Goal: Contribute content: Add original content to the website for others to see

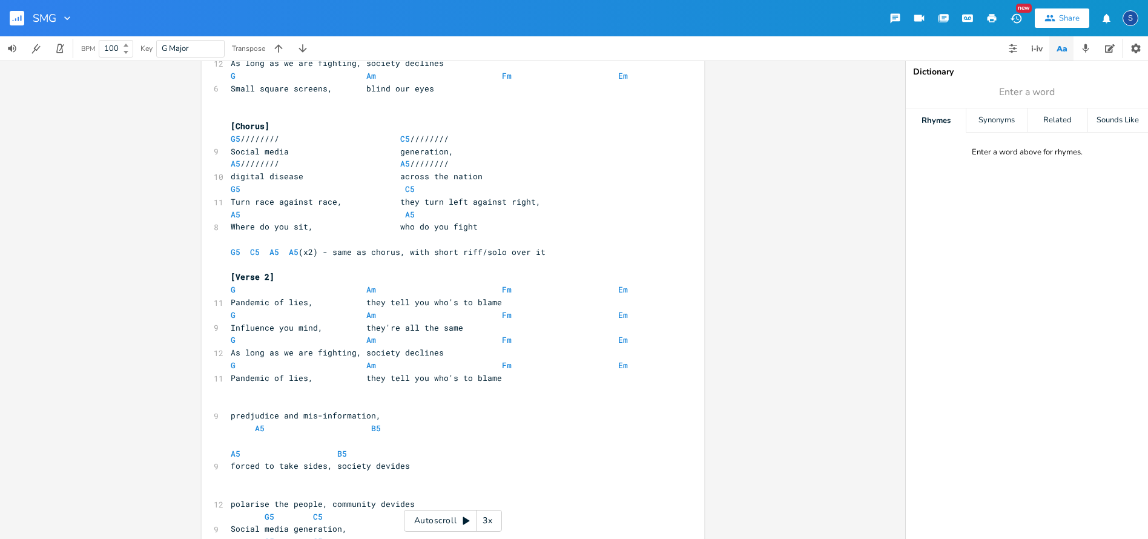
scroll to position [13, 0]
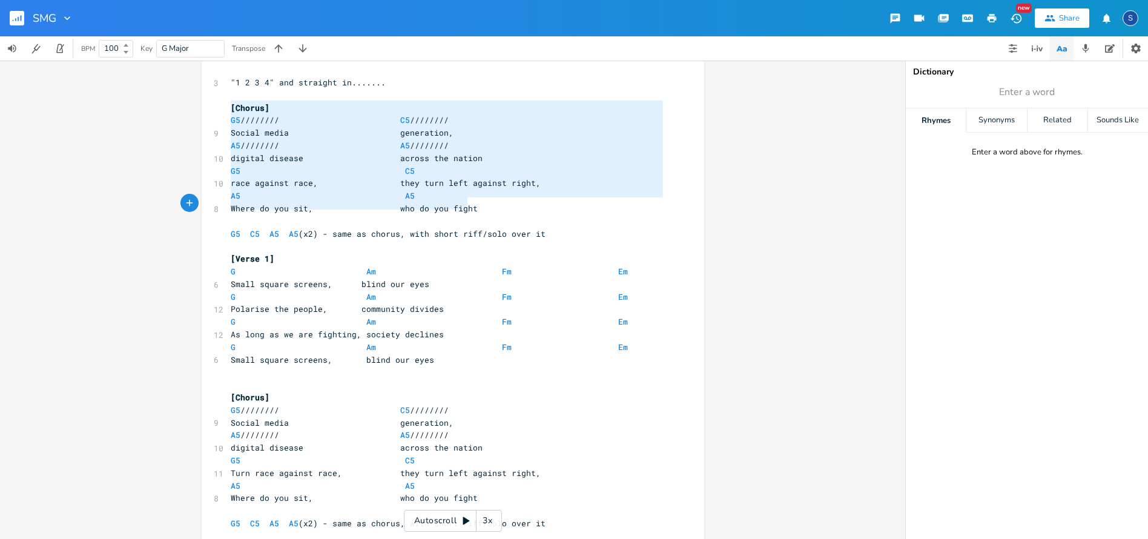
type textarea "[Chorus] G5 //////// C5 //////// Social media generation, A5 //////// A5 //////…"
drag, startPoint x: 226, startPoint y: 106, endPoint x: 485, endPoint y: 203, distance: 276.4
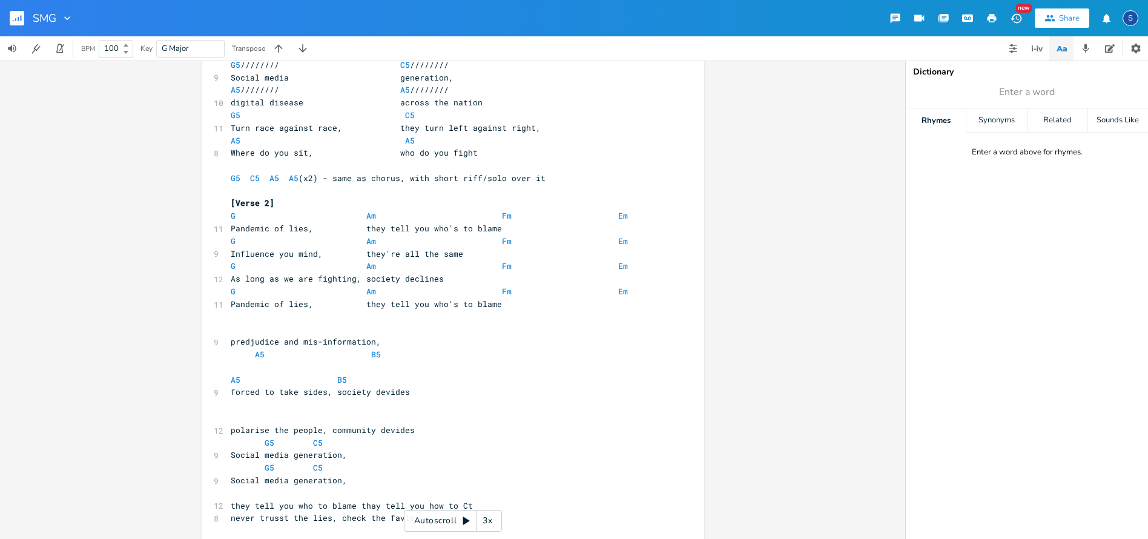
scroll to position [365, 0]
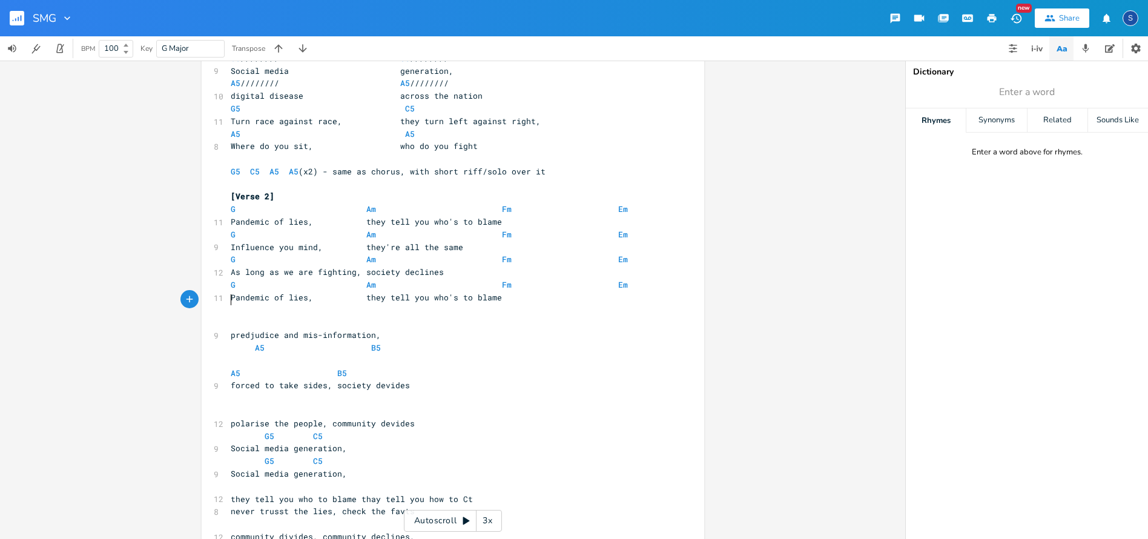
click at [228, 316] on pre "​" at bounding box center [446, 322] width 437 height 13
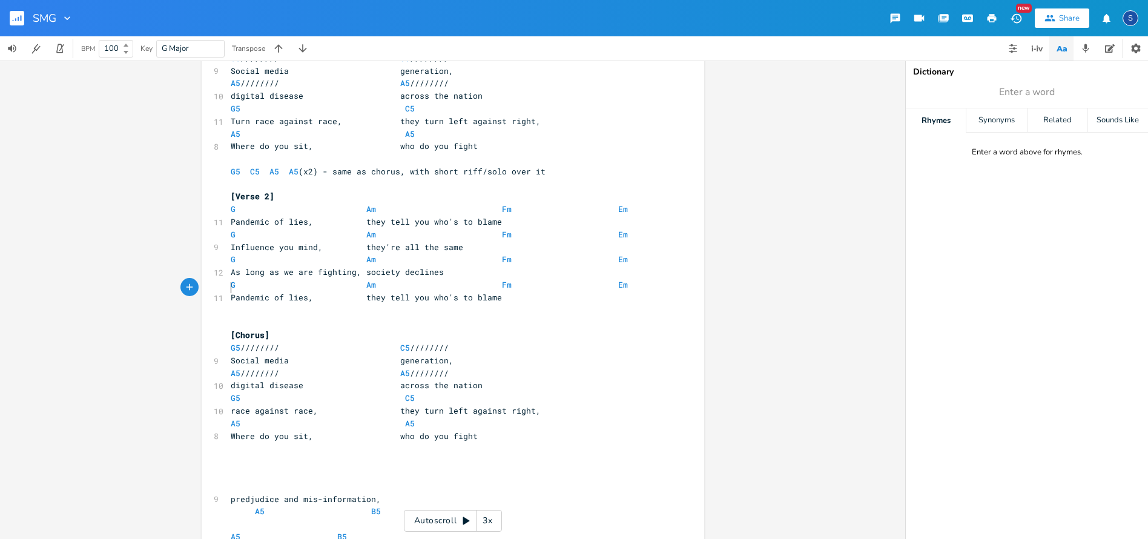
click at [233, 304] on pre "​" at bounding box center [446, 310] width 437 height 13
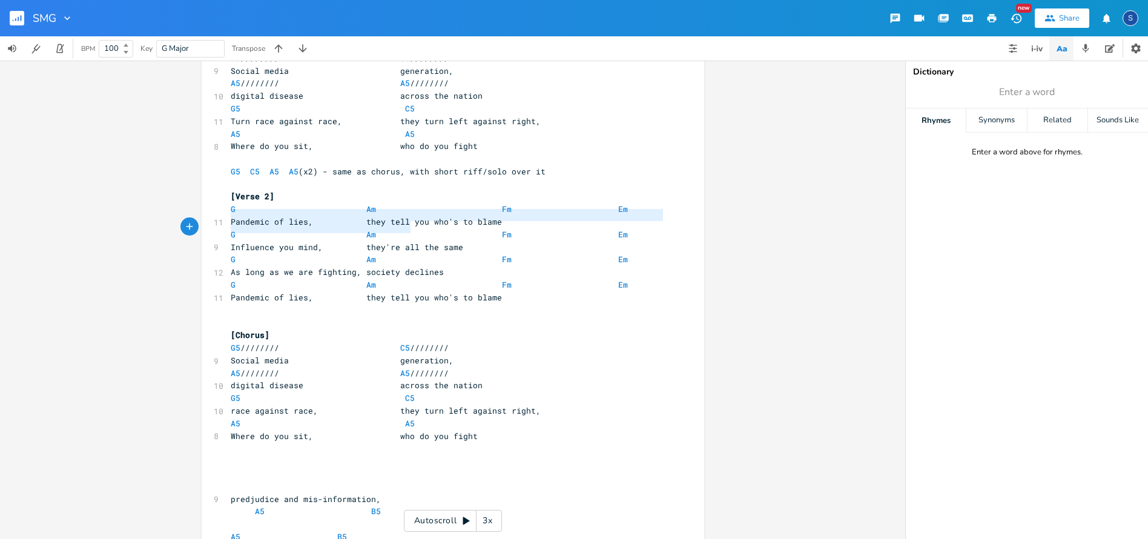
type textarea "G Am Fm Em Influence you mind, they're all the same"
drag, startPoint x: 225, startPoint y: 215, endPoint x: 556, endPoint y: 231, distance: 331.6
click at [556, 231] on div "3 "1 2 3 4" and straight in....... ​ [Chorus] G5 //////// C5 //////// 9 Social …" at bounding box center [446, 297] width 437 height 1146
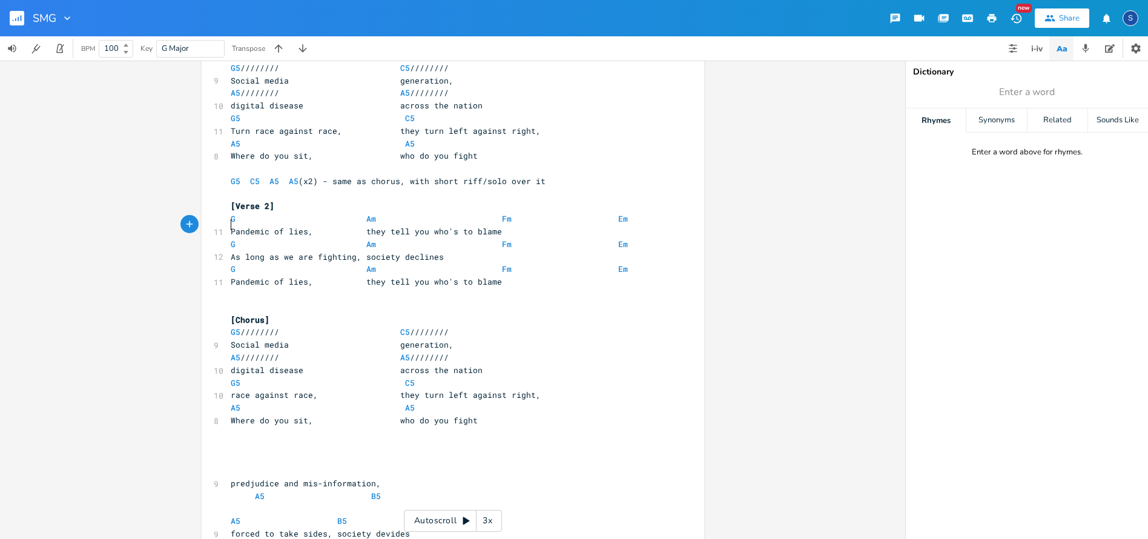
scroll to position [355, 0]
click at [495, 225] on pre "Pandemic of lies, they tell you who's to blame" at bounding box center [446, 231] width 437 height 13
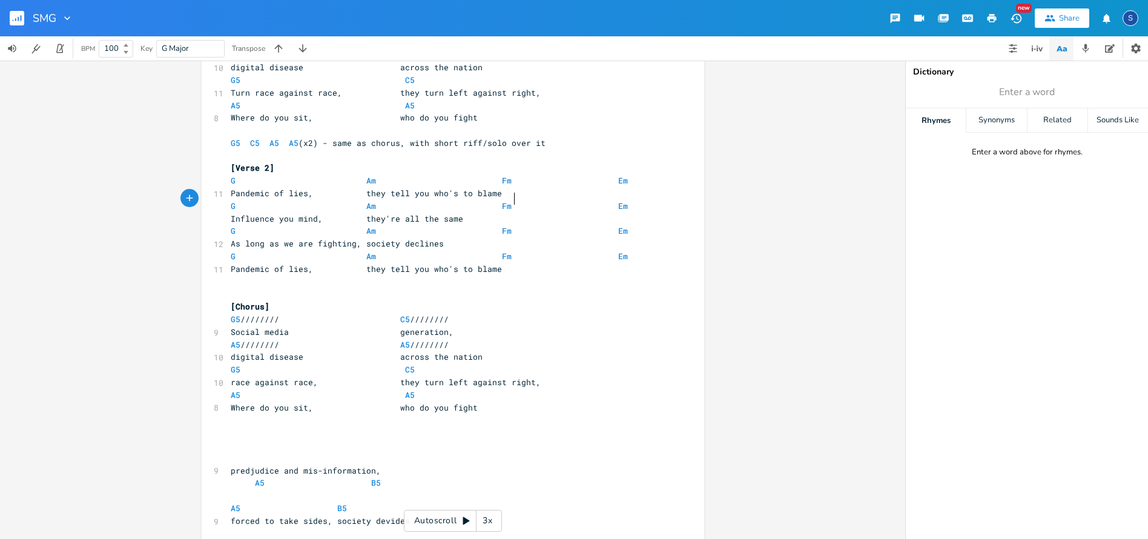
scroll to position [397, 0]
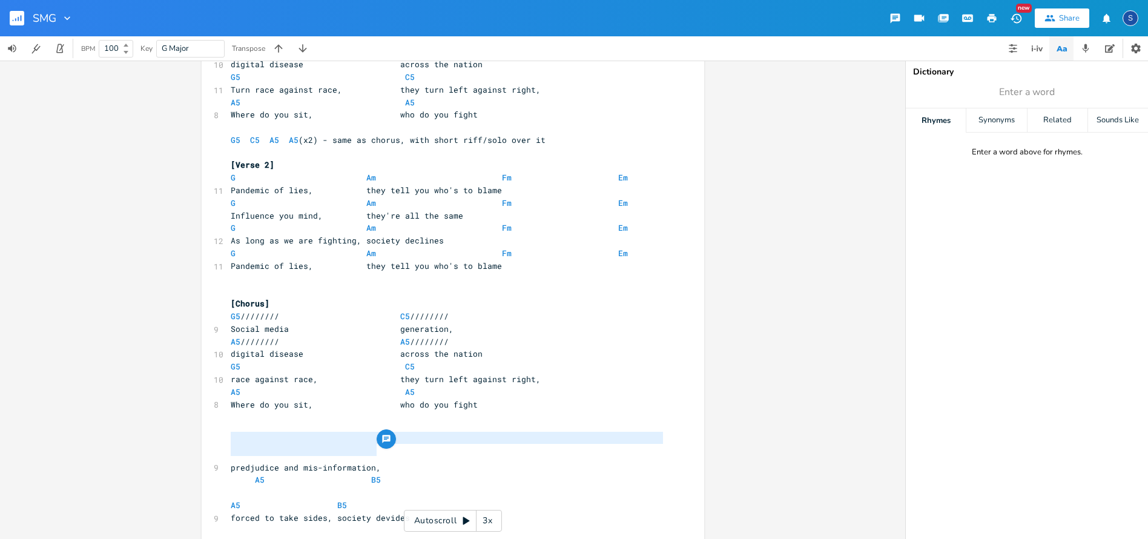
type textarea "predjudice and mis-information,"
drag, startPoint x: 228, startPoint y: 438, endPoint x: 375, endPoint y: 440, distance: 147.8
click at [376, 461] on pre "predjudice and mis-information," at bounding box center [446, 467] width 437 height 13
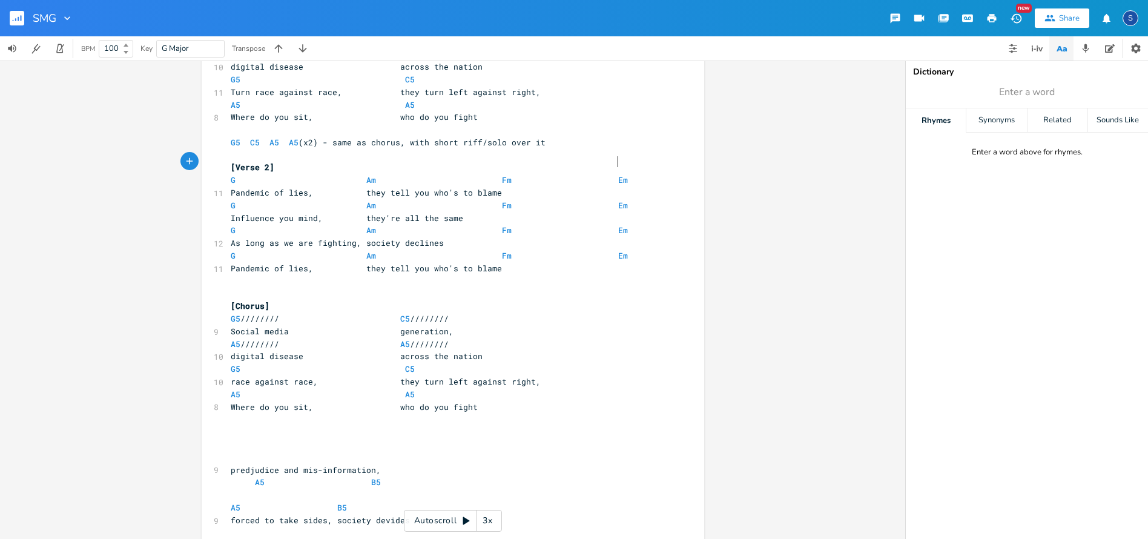
click at [618, 174] on pre "G Am Fm Em" at bounding box center [446, 180] width 437 height 13
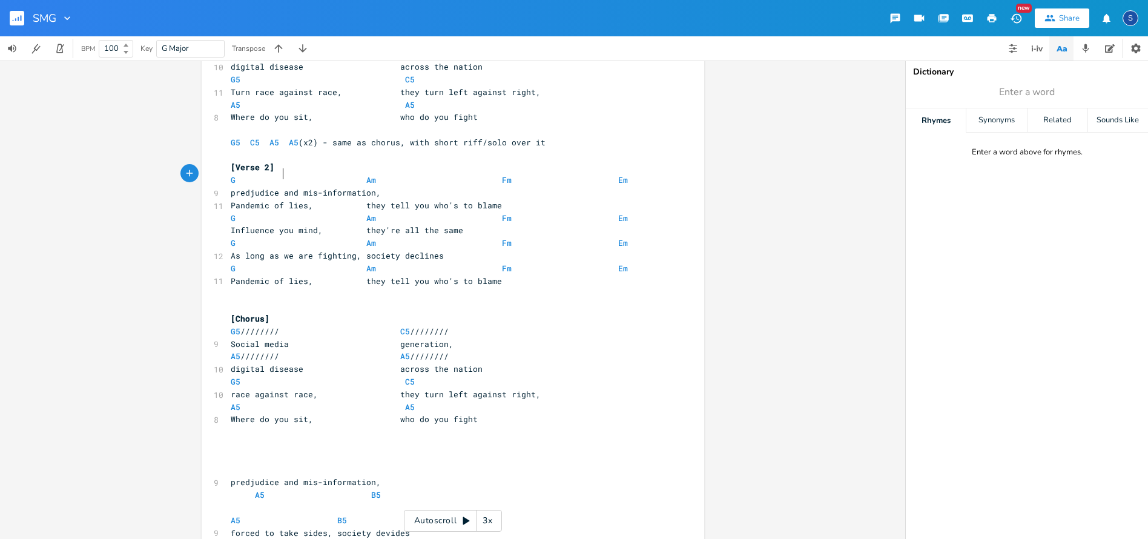
click at [279, 187] on span "predjudice and mis-information," at bounding box center [306, 192] width 150 height 11
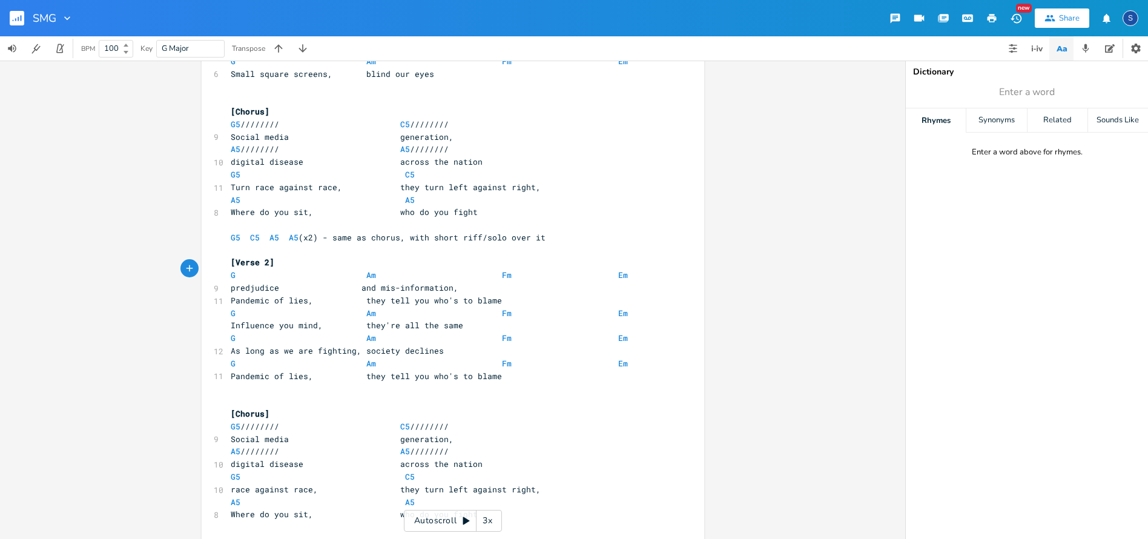
scroll to position [307, 0]
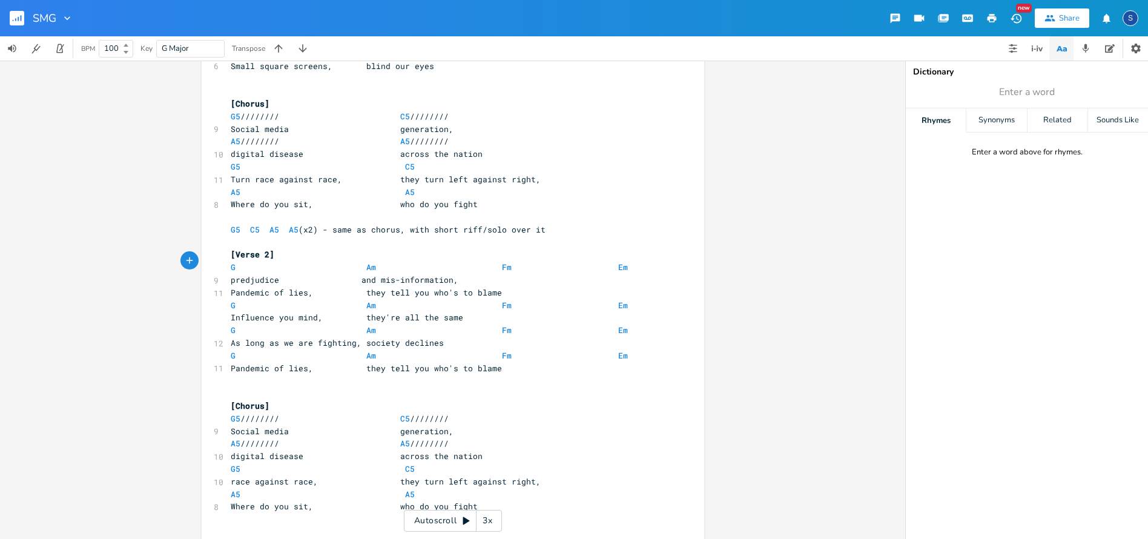
click at [459, 274] on pre "predjudice and mis-information," at bounding box center [446, 280] width 437 height 13
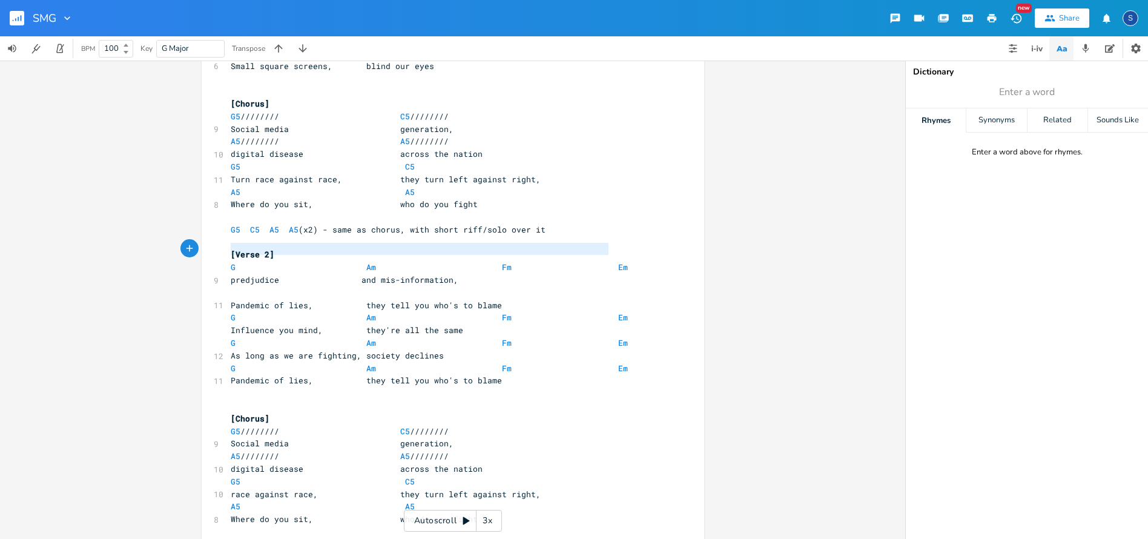
type textarea "G Am Fm Em"
drag, startPoint x: 225, startPoint y: 248, endPoint x: 659, endPoint y: 244, distance: 434.8
click at [659, 261] on pre "G Am Fm Em" at bounding box center [446, 267] width 437 height 13
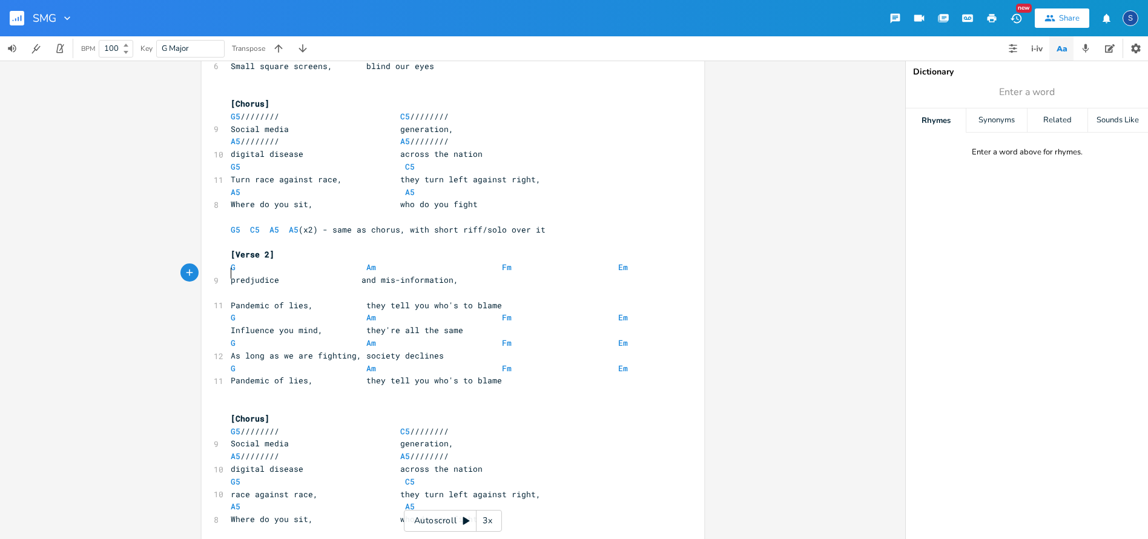
click at [228, 286] on pre "​" at bounding box center [446, 292] width 437 height 13
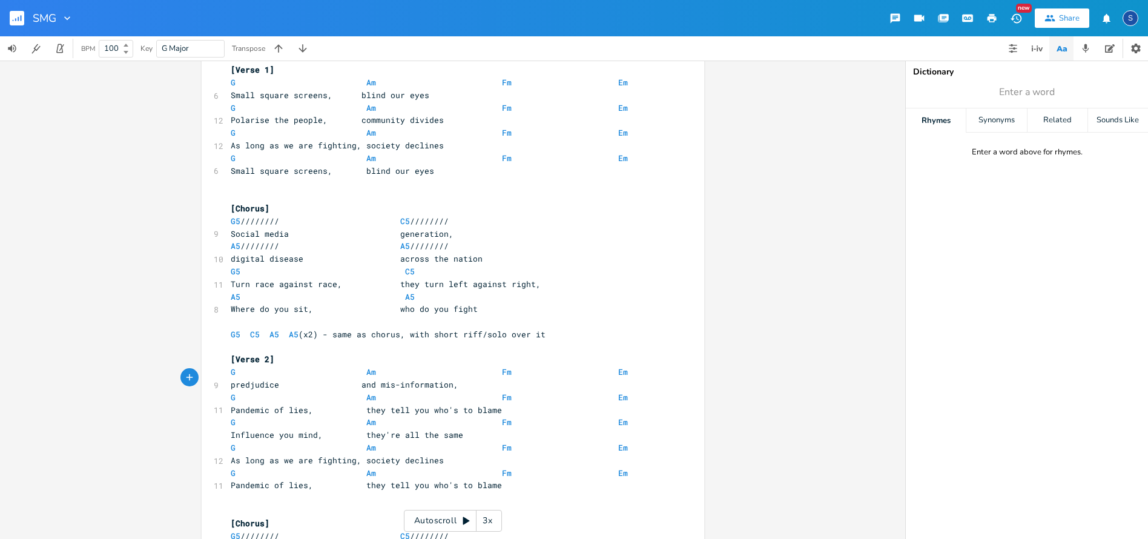
scroll to position [211, 0]
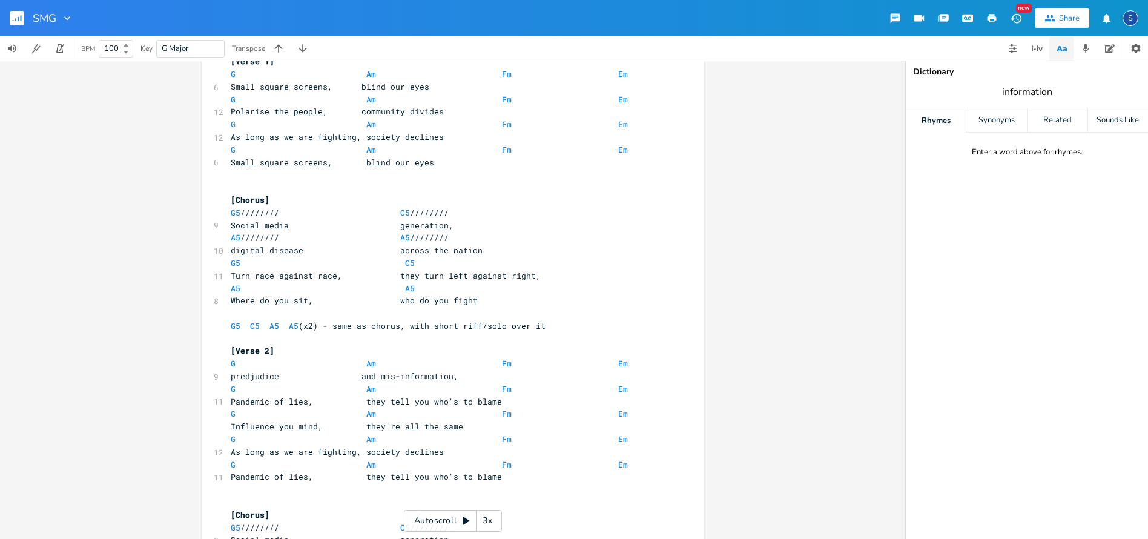
type input "information"
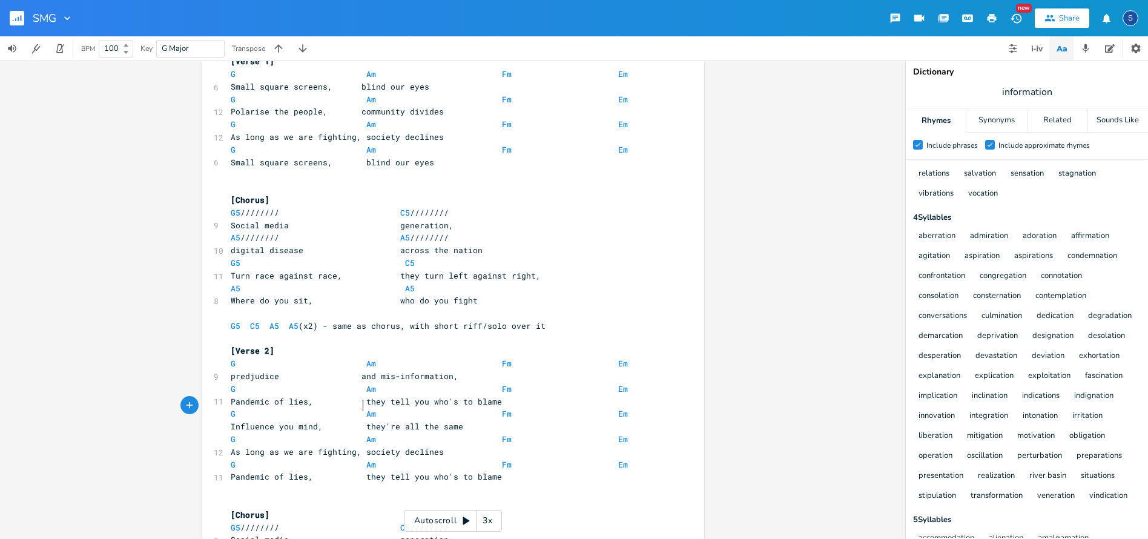
scroll to position [0, 0]
drag, startPoint x: 360, startPoint y: 406, endPoint x: 458, endPoint y: 411, distance: 97.6
click at [458, 421] on span "Influence you mind, they're all the same" at bounding box center [376, 426] width 291 height 11
type textarea "mental exploitation"
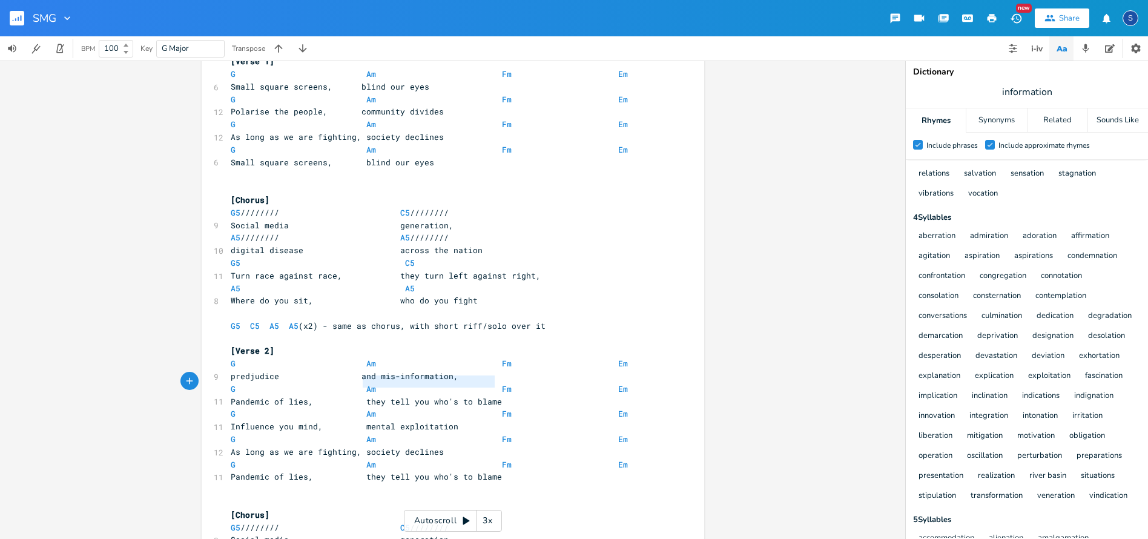
drag, startPoint x: 362, startPoint y: 382, endPoint x: 503, endPoint y: 382, distance: 140.5
click at [503, 395] on pre "Pandemic of lies, they tell you who's to blame" at bounding box center [446, 401] width 437 height 13
type textarea "social agitation"
click at [231, 371] on span "predjudice and mis-information," at bounding box center [345, 376] width 228 height 11
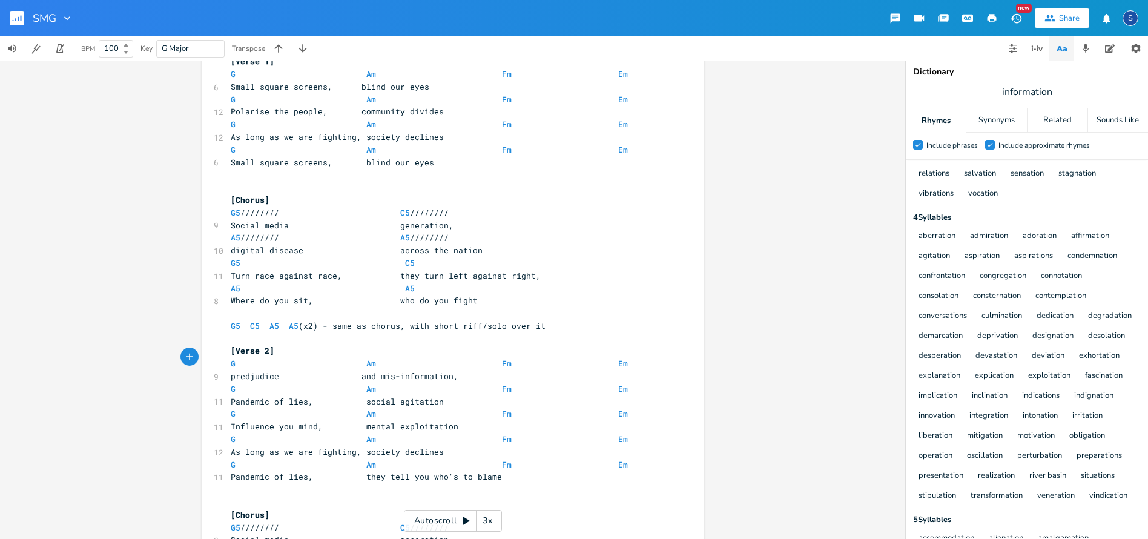
type textarea "P"
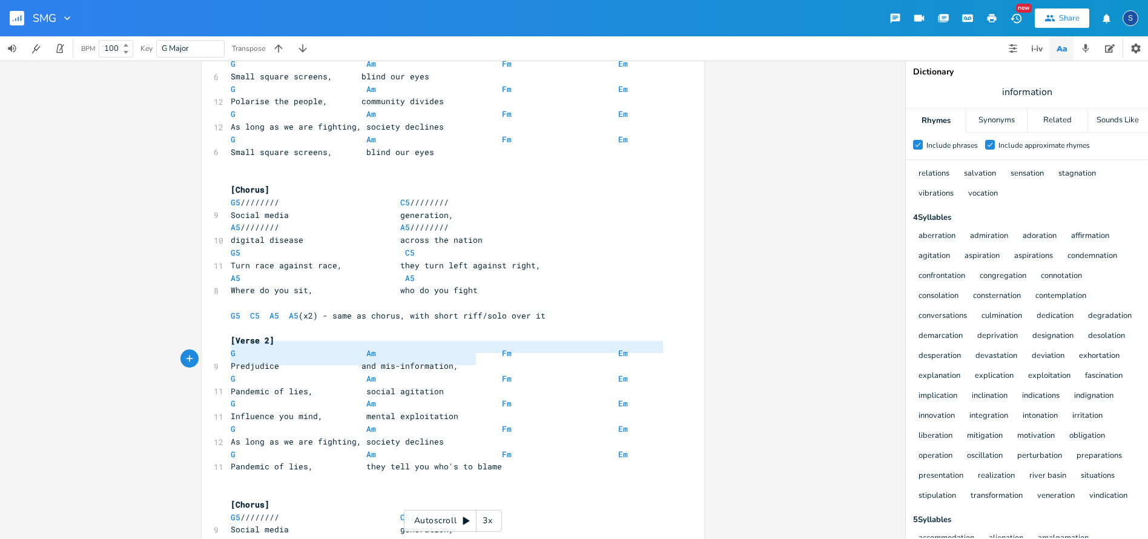
type textarea "Predjudice and mis-information,"
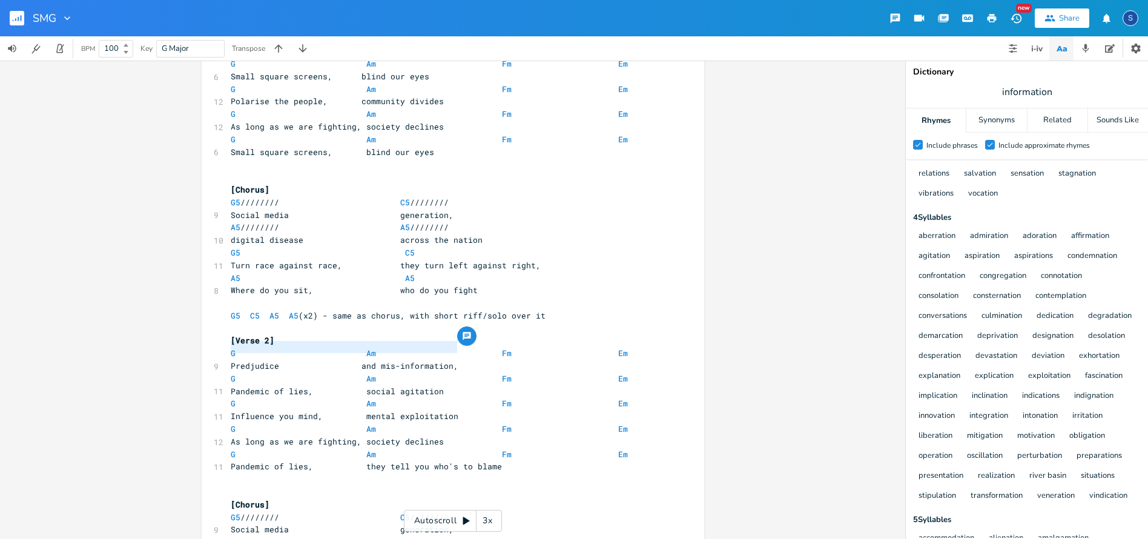
drag, startPoint x: 228, startPoint y: 347, endPoint x: 465, endPoint y: 348, distance: 237.4
click at [465, 360] on pre "Predjudice and mis-information," at bounding box center [446, 366] width 437 height 13
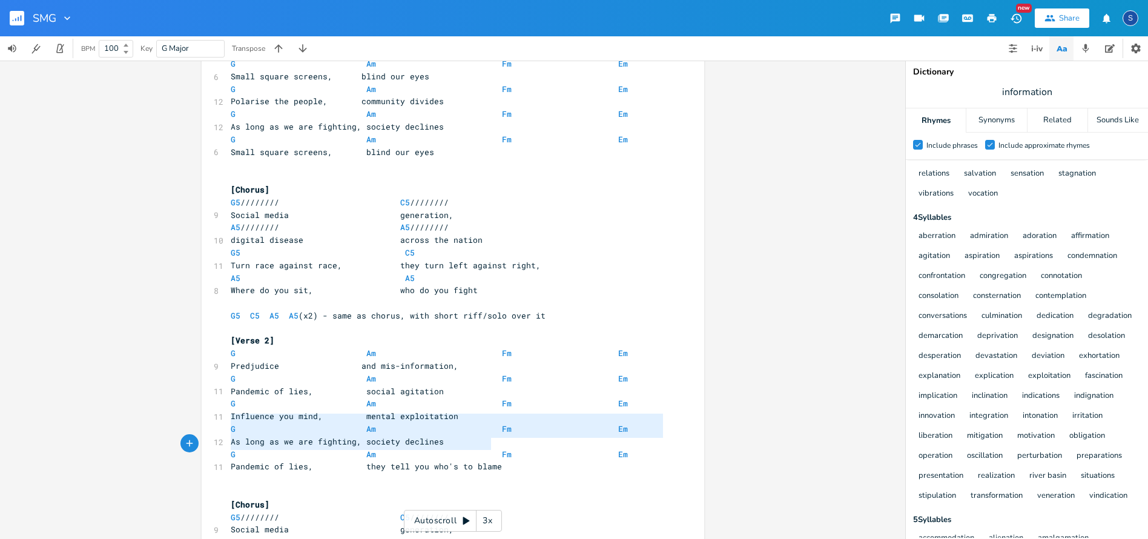
type textarea "As long as we are fighting, society declines G Am Fm Em Pandemic of lies, they …"
drag, startPoint x: 228, startPoint y: 419, endPoint x: 510, endPoint y: 443, distance: 283.2
click at [510, 443] on div "3 "1 2 3 4" and straight in....... ​ [Chorus] G5 //////// C5 //////// 9 Social …" at bounding box center [446, 454] width 437 height 1171
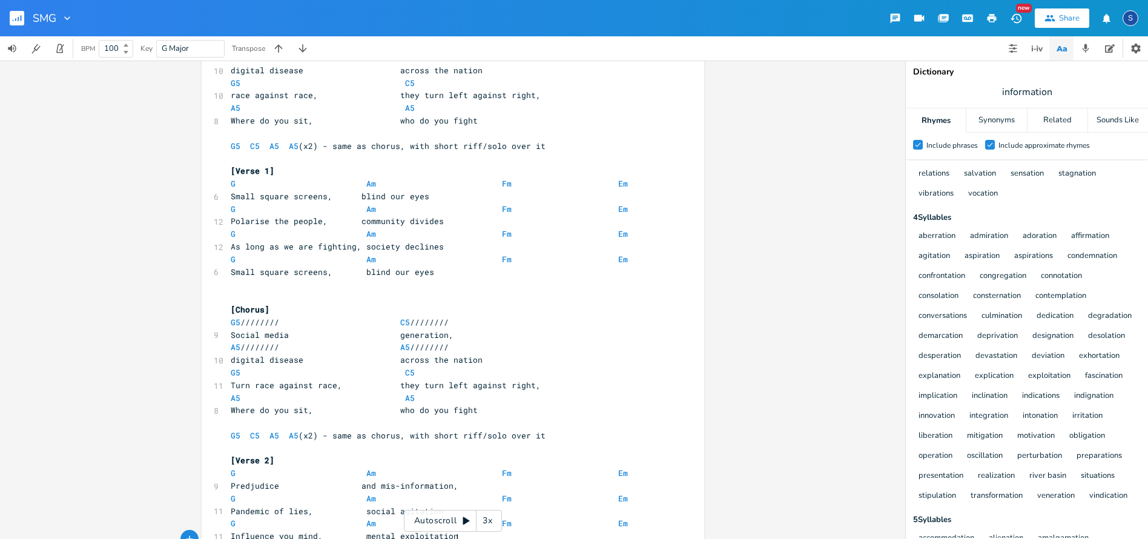
scroll to position [101, 0]
click at [413, 191] on span "Small square screens, blind our eyes" at bounding box center [330, 196] width 199 height 11
type textarea "minds"
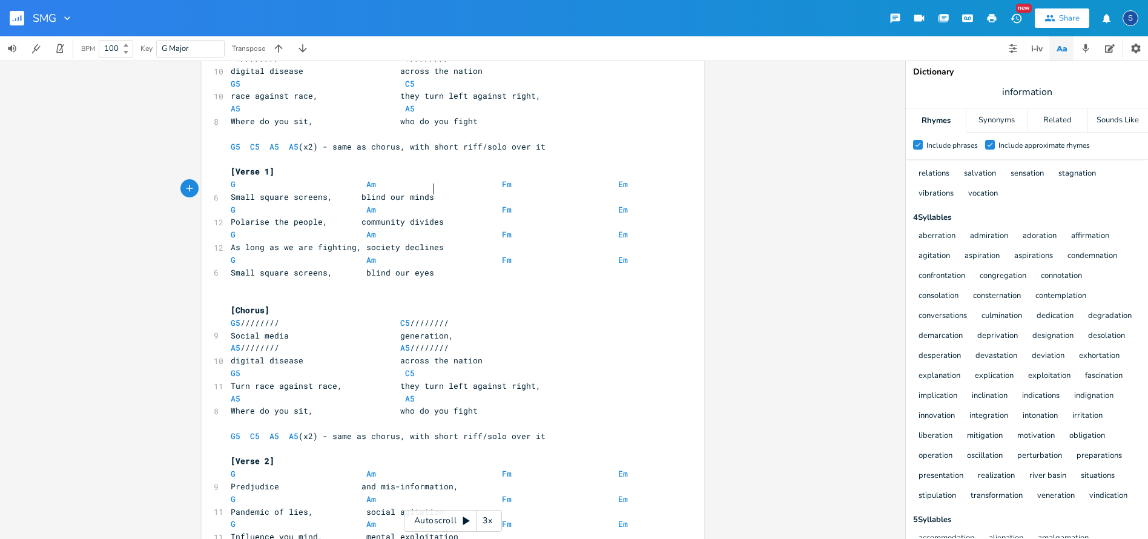
click at [414, 267] on span "Small square screens, blind our eyes" at bounding box center [332, 272] width 203 height 11
type textarea "minds"
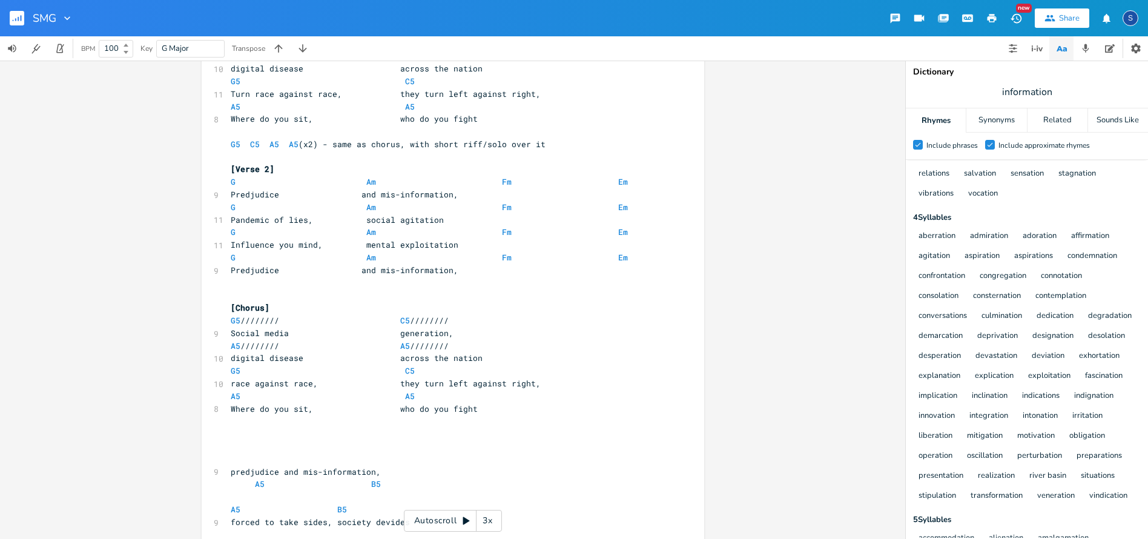
scroll to position [393, 0]
click at [439, 213] on pre "Pandemic of lies, social agitation" at bounding box center [446, 219] width 437 height 13
type textarea ","
click at [458, 238] on span at bounding box center [460, 244] width 5 height 13
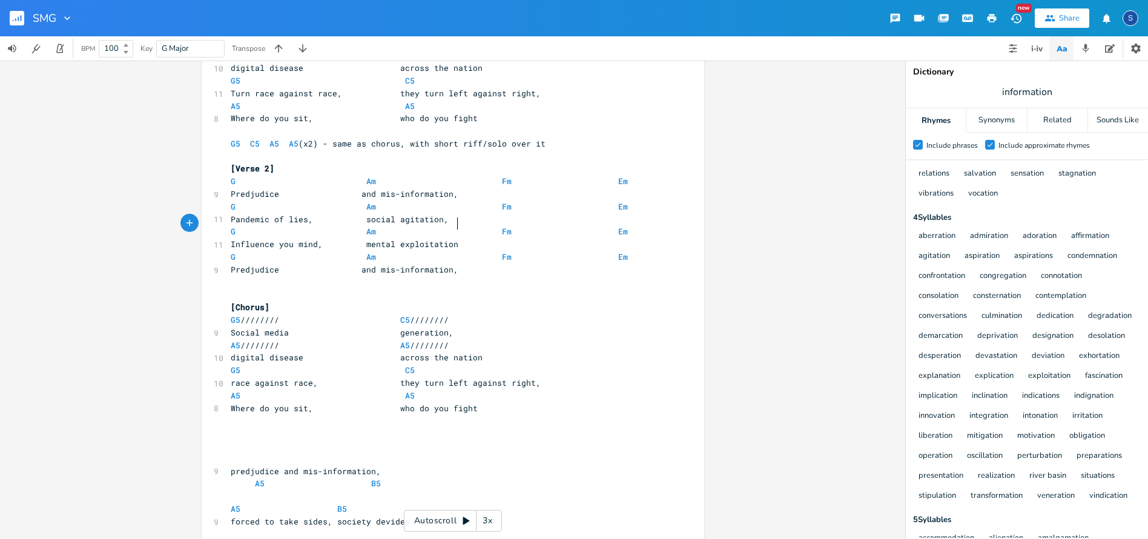
type textarea ","
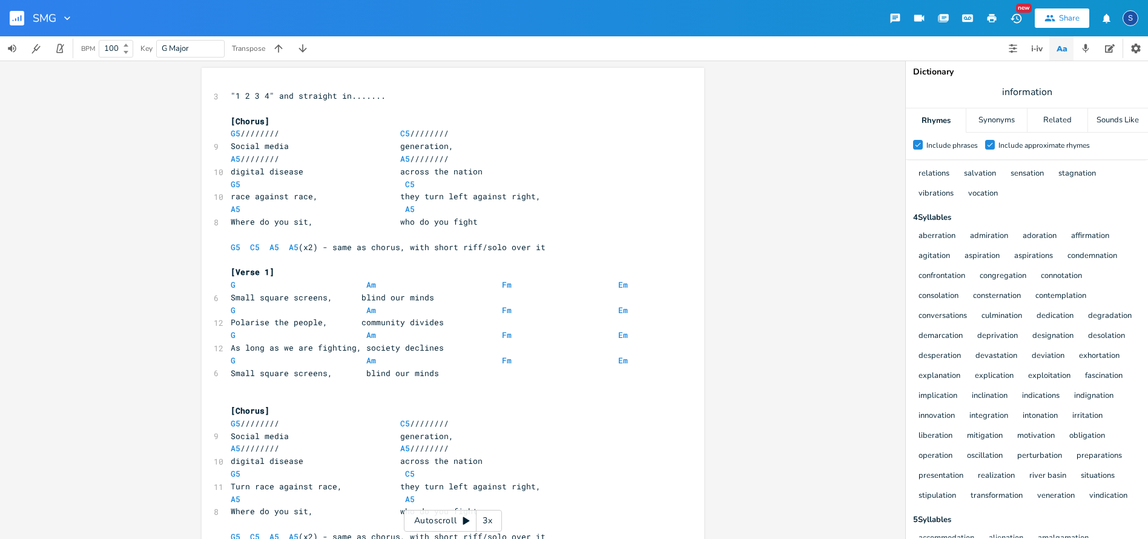
scroll to position [0, 0]
click at [394, 129] on span at bounding box center [390, 133] width 19 height 13
click at [362, 169] on span at bounding box center [371, 171] width 19 height 13
type textarea "A5 //////// A5 ////////"
drag, startPoint x: 415, startPoint y: 154, endPoint x: 226, endPoint y: 154, distance: 188.3
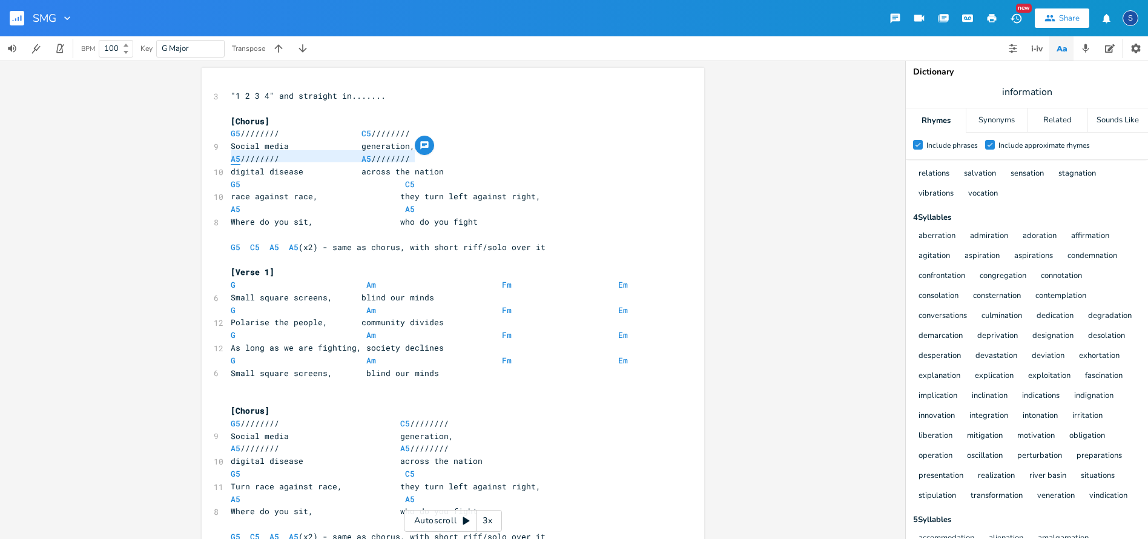
click at [228, 154] on pre "A5 //////// A5 ////////" at bounding box center [446, 159] width 437 height 13
click at [418, 128] on span "G5 //////// C5 ////////" at bounding box center [342, 133] width 223 height 11
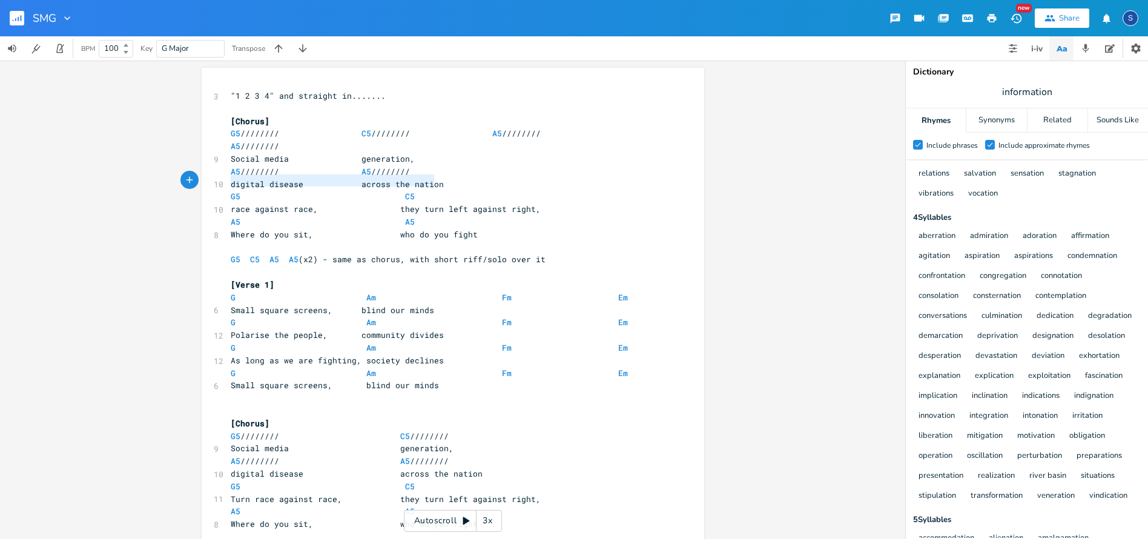
type textarea "digital disease across the nation"
drag, startPoint x: 227, startPoint y: 180, endPoint x: 445, endPoint y: 182, distance: 217.4
click at [445, 182] on pre "digital disease across the nation" at bounding box center [446, 184] width 437 height 13
click at [455, 132] on span at bounding box center [463, 133] width 19 height 13
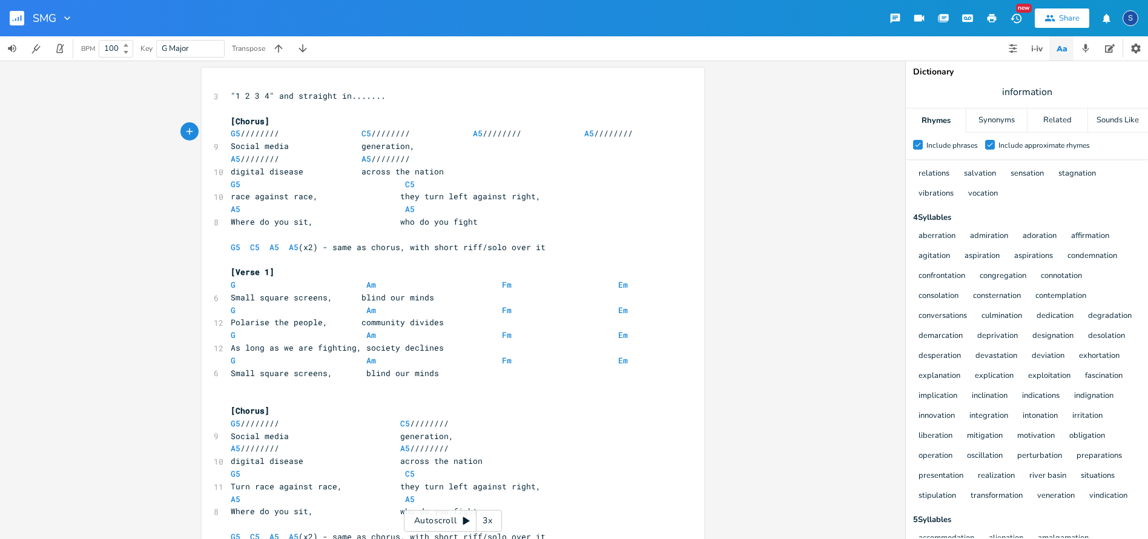
click at [418, 146] on span at bounding box center [424, 146] width 19 height 13
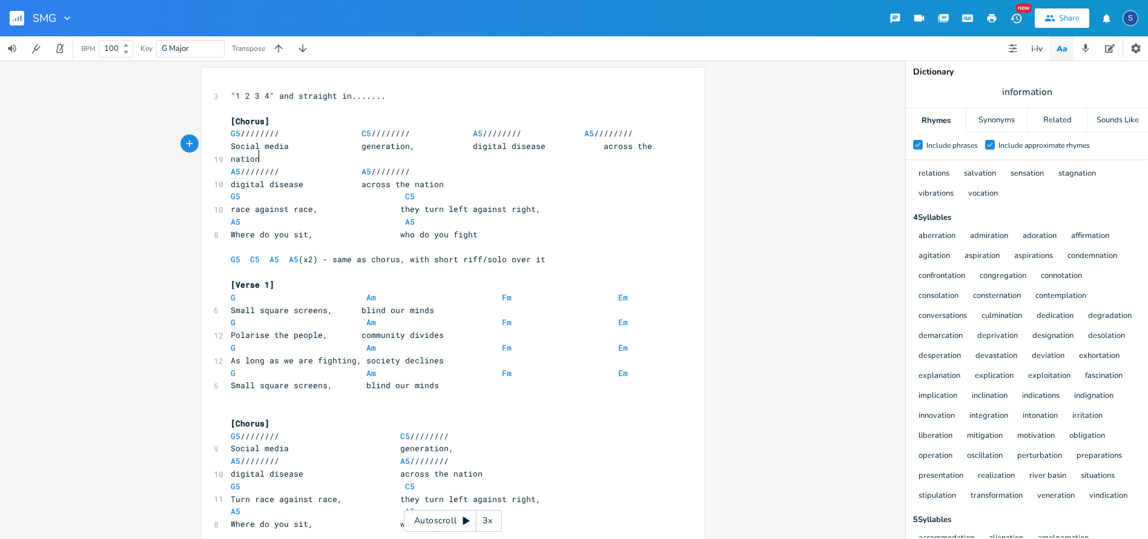
drag, startPoint x: 548, startPoint y: 144, endPoint x: 563, endPoint y: 153, distance: 18.0
click at [549, 144] on span at bounding box center [555, 146] width 19 height 13
drag, startPoint x: 566, startPoint y: 145, endPoint x: 583, endPoint y: 156, distance: 19.3
click at [565, 145] on span at bounding box center [555, 146] width 19 height 13
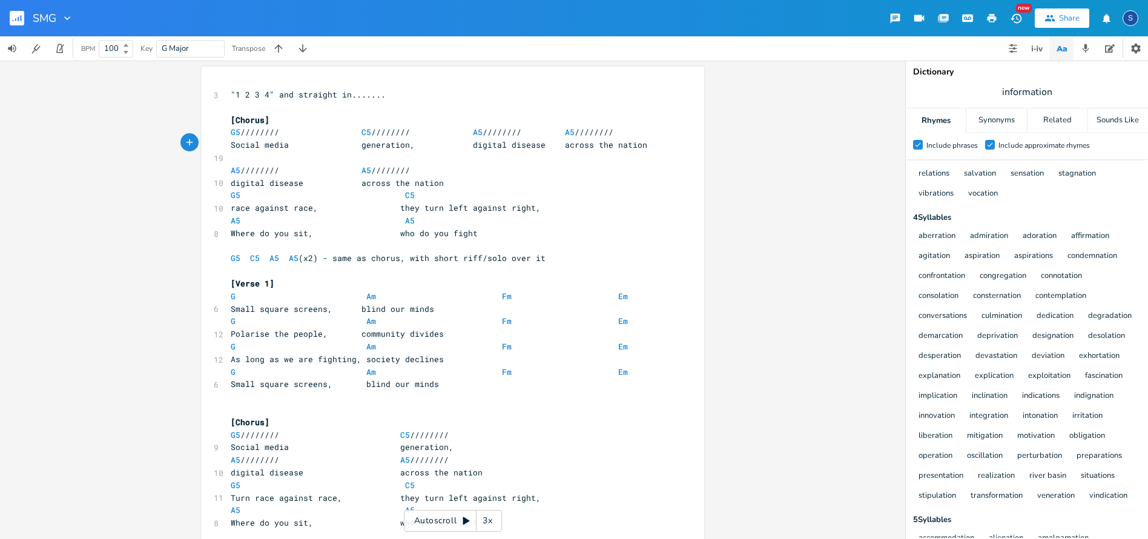
click at [339, 131] on span at bounding box center [332, 132] width 19 height 13
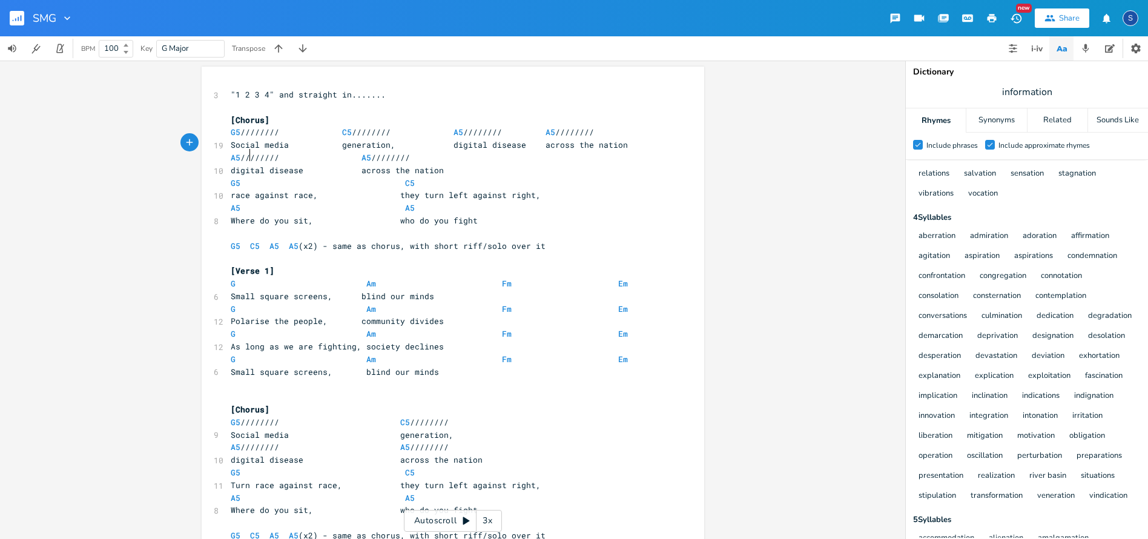
click at [643, 151] on span at bounding box center [652, 145] width 19 height 13
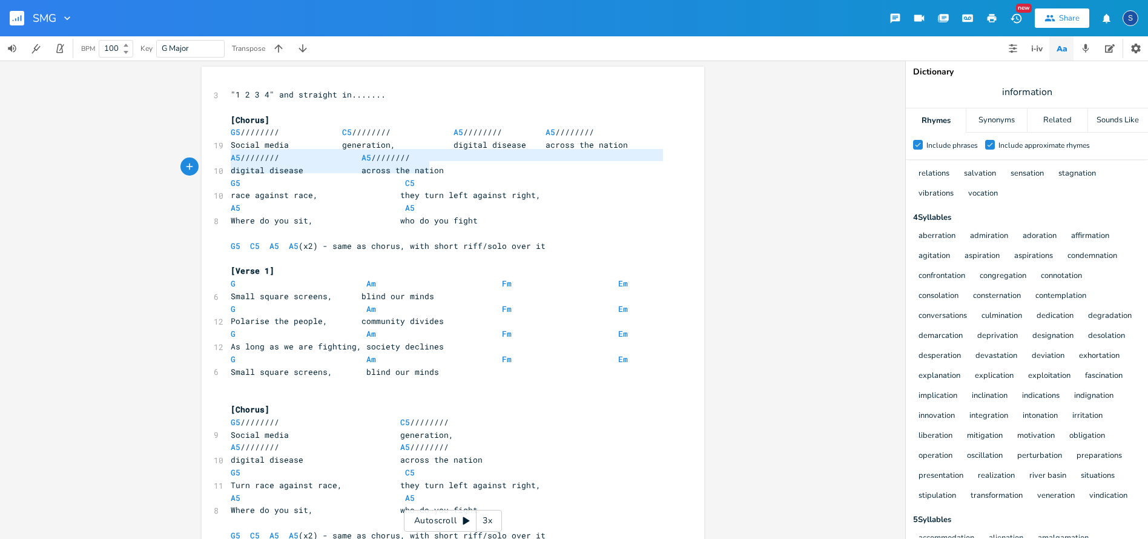
type textarea "A5 //////// A5 //////// digital disease across the nation"
drag, startPoint x: 227, startPoint y: 156, endPoint x: 507, endPoint y: 166, distance: 280.0
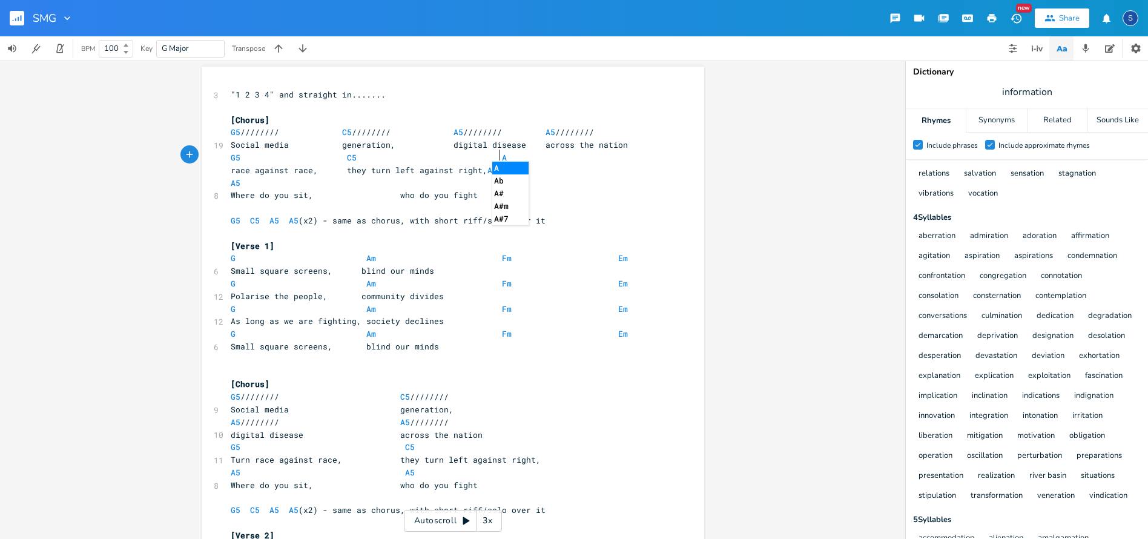
type textarea "A5"
click at [488, 168] on span "A5" at bounding box center [493, 171] width 10 height 12
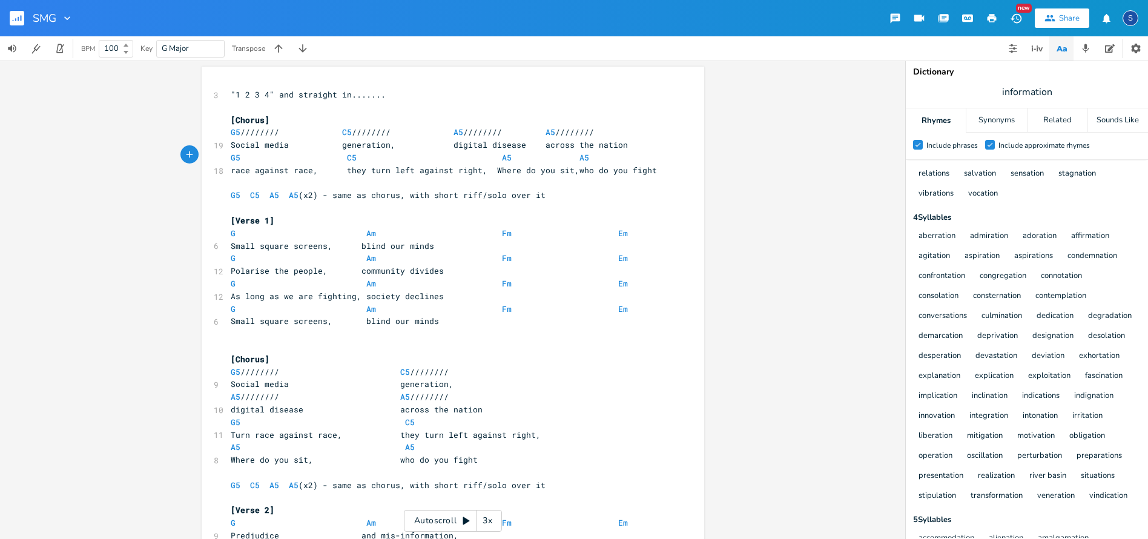
scroll to position [0, 2]
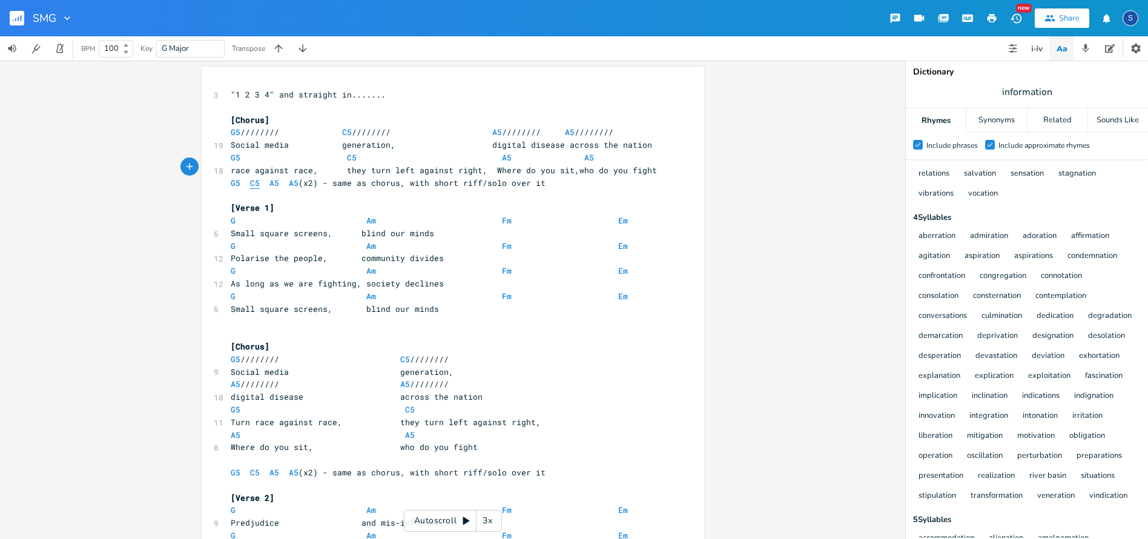
click at [250, 177] on span "C5" at bounding box center [255, 183] width 10 height 12
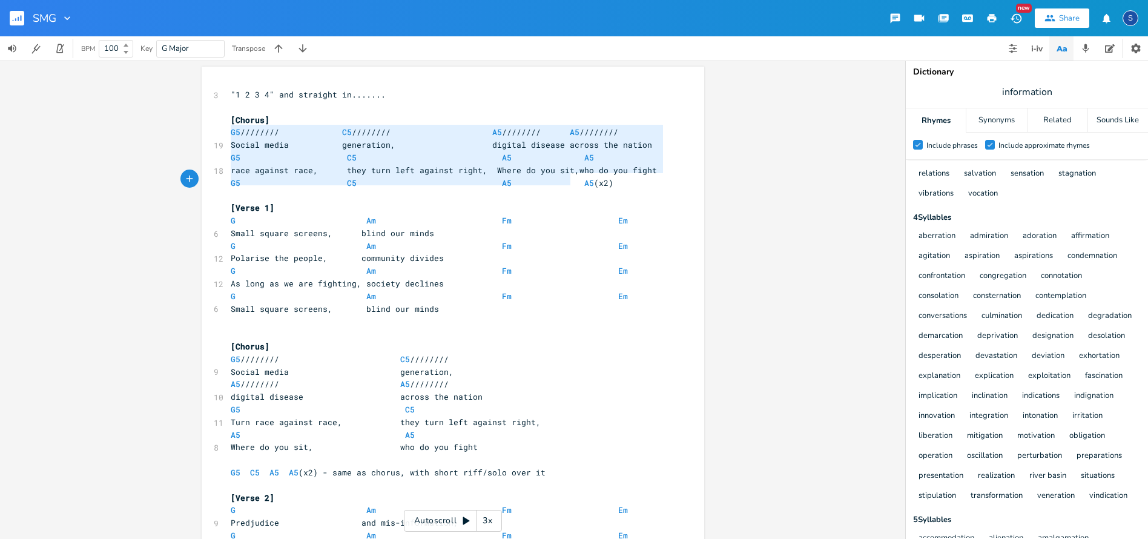
type textarea "G5 //////// C5 //////// A5 //////// A5 //////// Social media generation, digita…"
drag, startPoint x: 229, startPoint y: 131, endPoint x: 619, endPoint y: 177, distance: 392.7
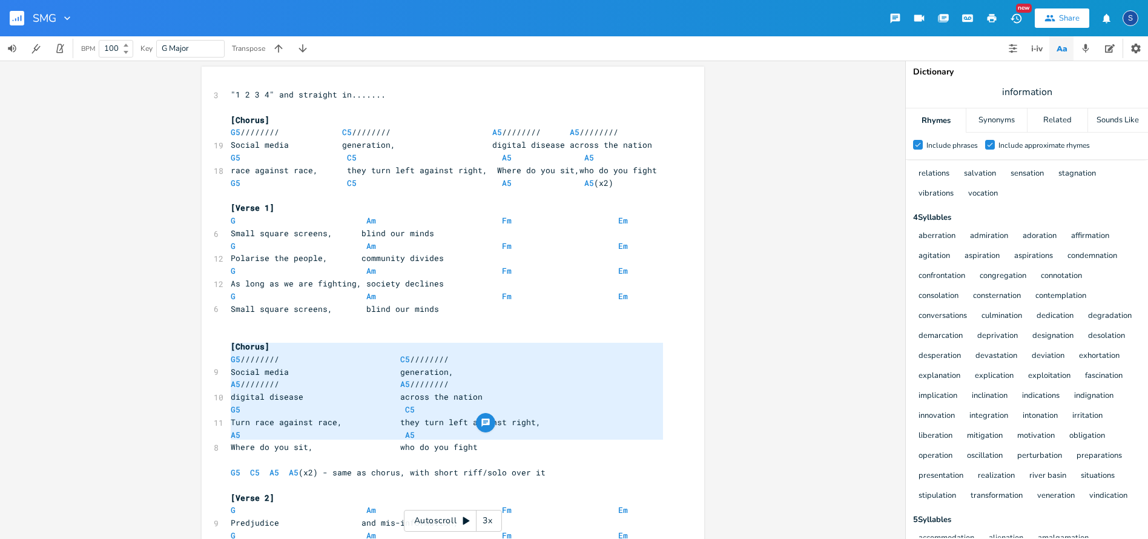
type textarea "G5 //////// C5 //////// Social media generation, A5 //////// A5 //////// digita…"
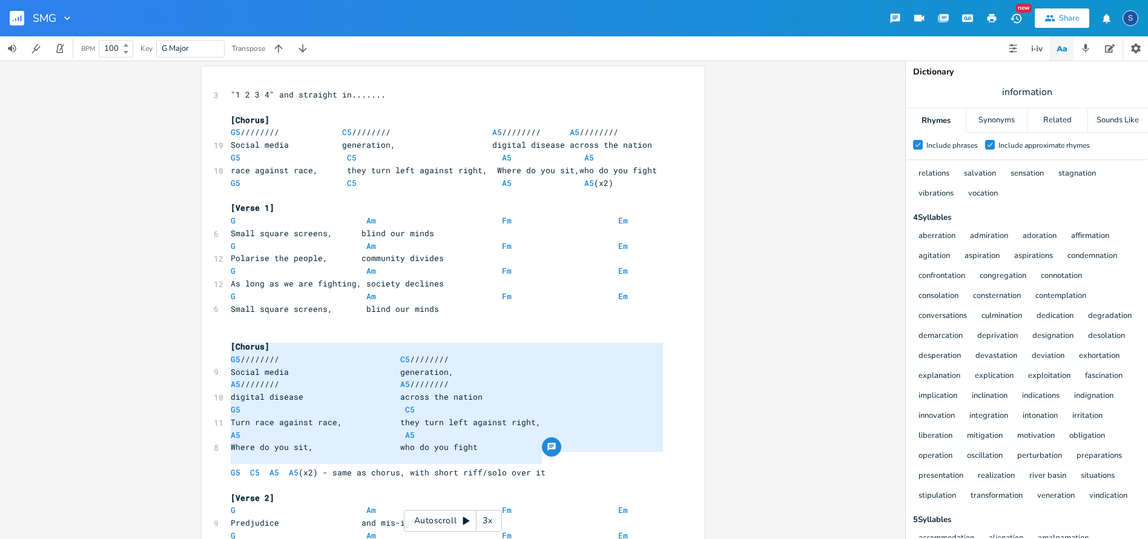
drag, startPoint x: 225, startPoint y: 349, endPoint x: 546, endPoint y: 461, distance: 339.8
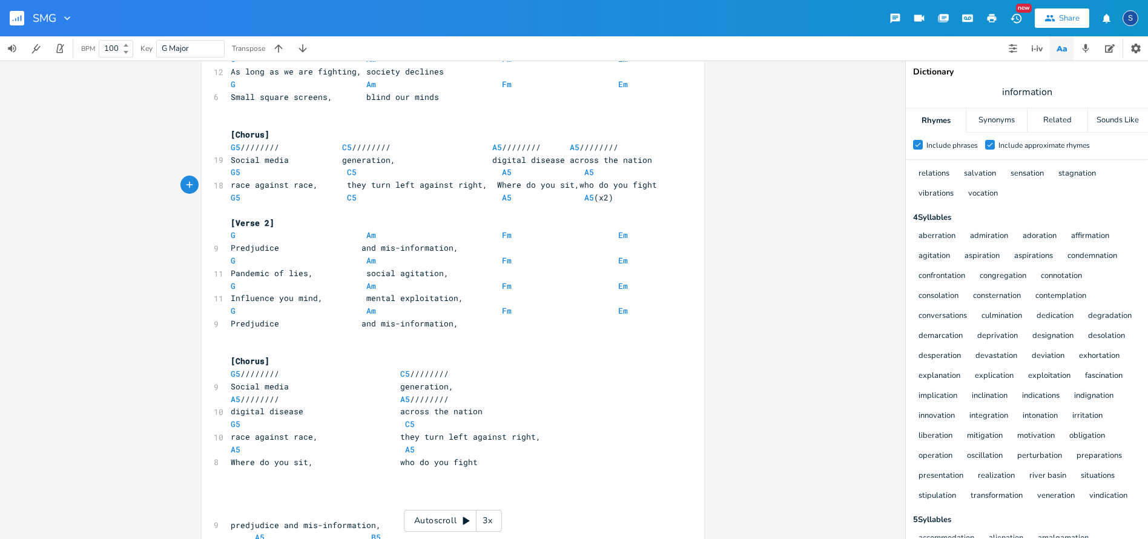
scroll to position [223, 0]
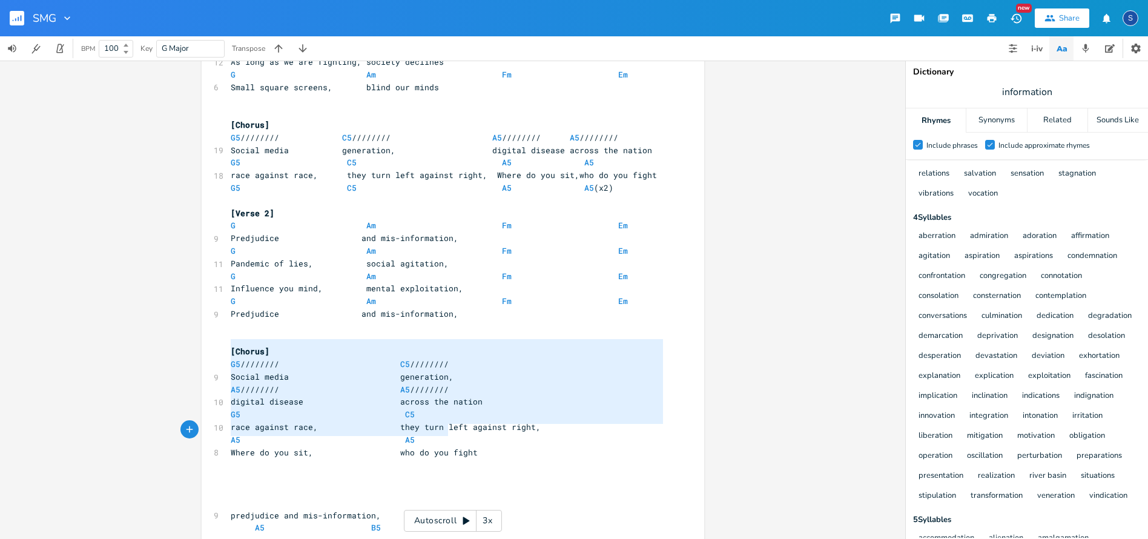
type textarea "G5 //////// C5 //////// Social media generation, A5 //////// A5 //////// digita…"
drag, startPoint x: 225, startPoint y: 346, endPoint x: 490, endPoint y: 432, distance: 278.5
click at [490, 432] on div "3 "1 2 3 4" and straight in....... ​ [Chorus] G5 //////// C5 //////// A5 //////…" at bounding box center [446, 377] width 437 height 1020
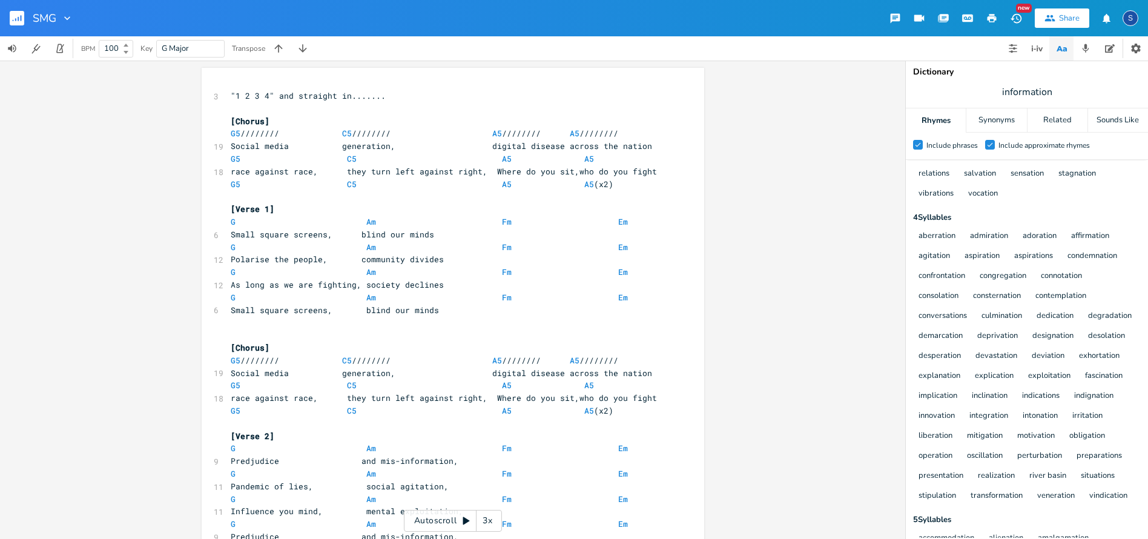
scroll to position [0, 0]
click at [340, 169] on span "race against race, they turn left against right, Where do you sit,who do you fi…" at bounding box center [444, 171] width 426 height 11
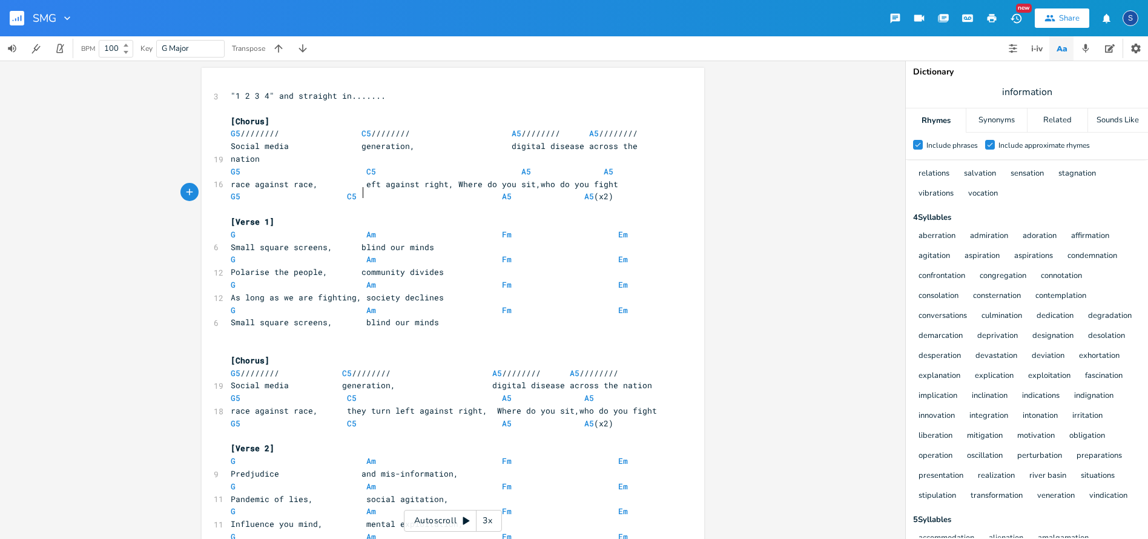
type textarea "l"
click at [339, 203] on span at bounding box center [337, 196] width 19 height 13
drag, startPoint x: 492, startPoint y: 200, endPoint x: 479, endPoint y: 217, distance: 21.6
click at [502, 200] on span at bounding box center [511, 196] width 19 height 13
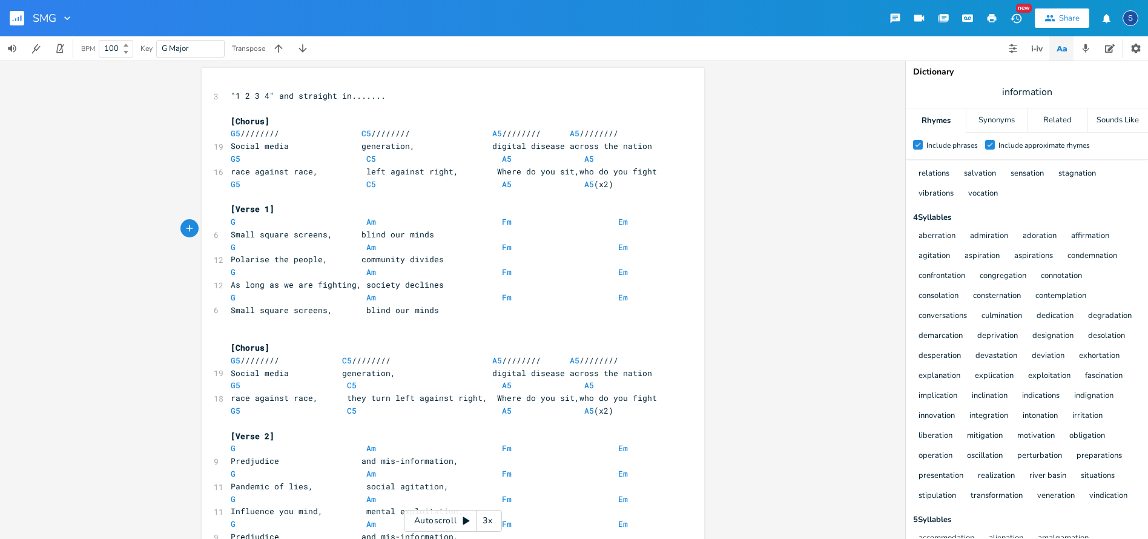
click at [449, 170] on span "race against race, left against right, Where do you sit,who do you fight" at bounding box center [444, 171] width 426 height 11
type textarea "A"
drag, startPoint x: 474, startPoint y: 142, endPoint x: 481, endPoint y: 151, distance: 11.2
click at [474, 142] on span at bounding box center [482, 146] width 19 height 13
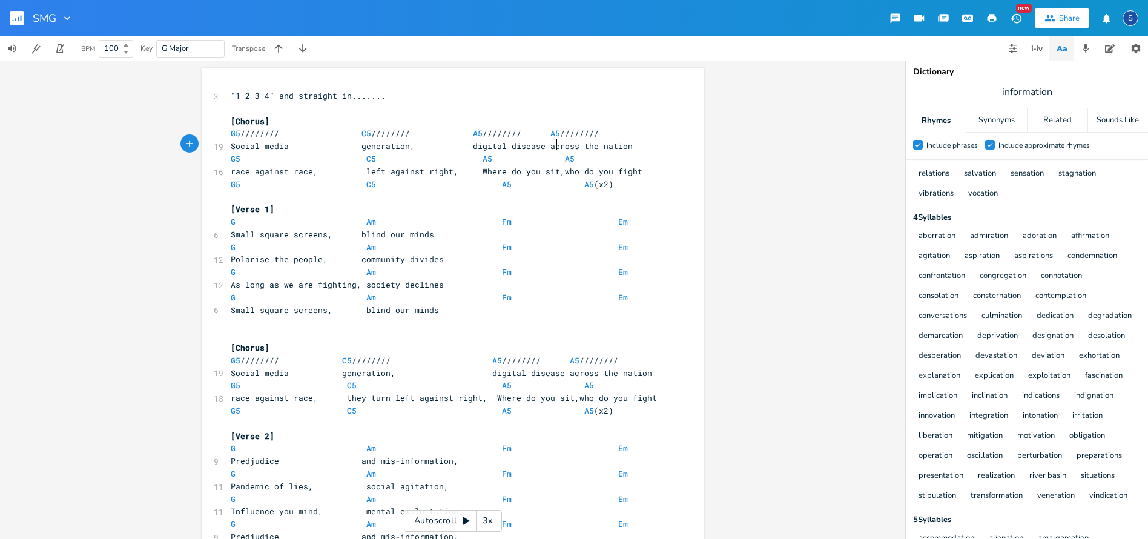
click at [554, 145] on span "Social media generation, digital disease across the nation" at bounding box center [432, 145] width 402 height 11
type textarea "A"
click at [473, 221] on span "G Am Fm Em" at bounding box center [429, 221] width 397 height 11
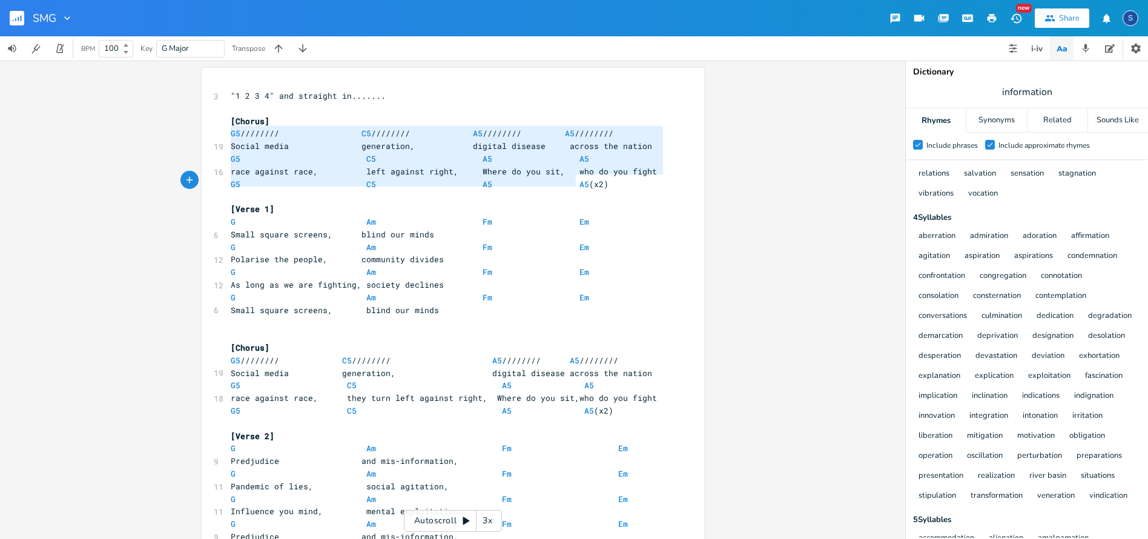
type textarea "G5 //////// C5 //////// A5 //////// A5 //////// Social media generation, digita…"
drag, startPoint x: 225, startPoint y: 131, endPoint x: 620, endPoint y: 185, distance: 399.2
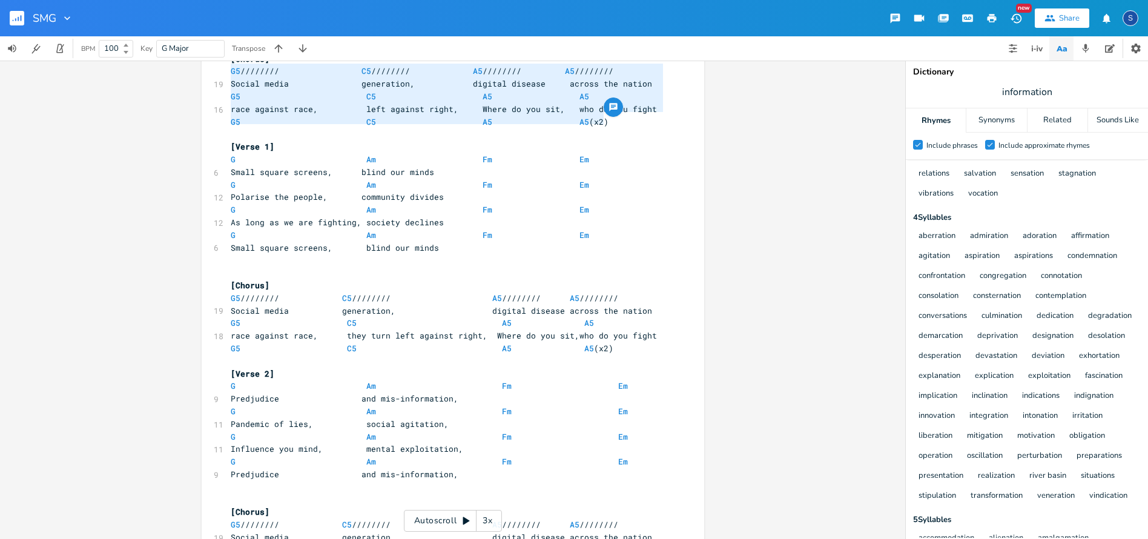
scroll to position [102, 0]
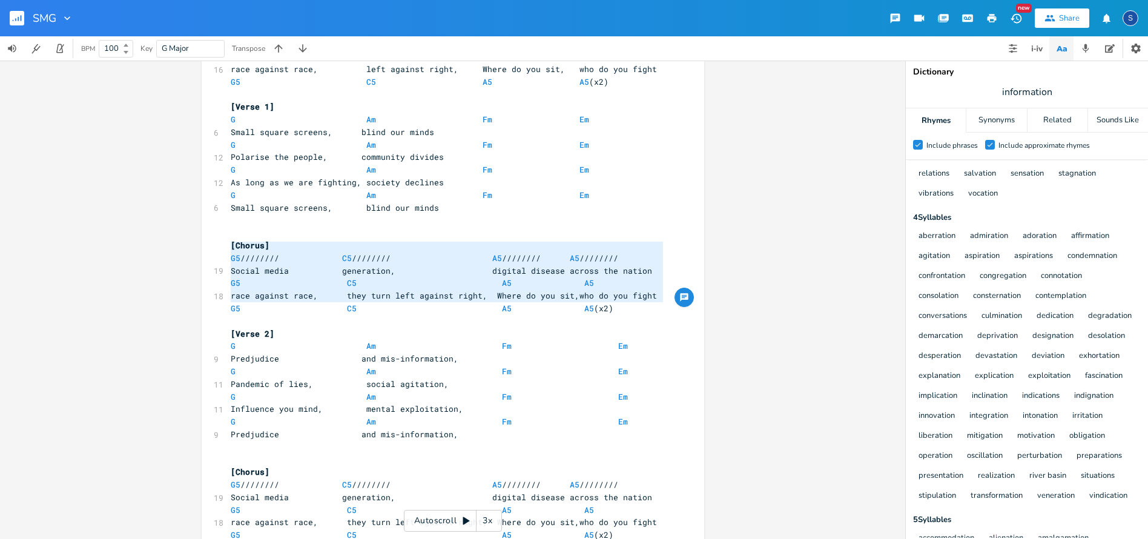
type textarea "G5 //////// C5 //////// A5 //////// A5 //////// Social media generation, digita…"
drag, startPoint x: 230, startPoint y: 249, endPoint x: 613, endPoint y: 297, distance: 385.7
click at [613, 297] on div "3 "1 2 3 4" and straight in....... ​ [Chorus] G5 //////// C5 //////// A5 //////…" at bounding box center [446, 478] width 437 height 982
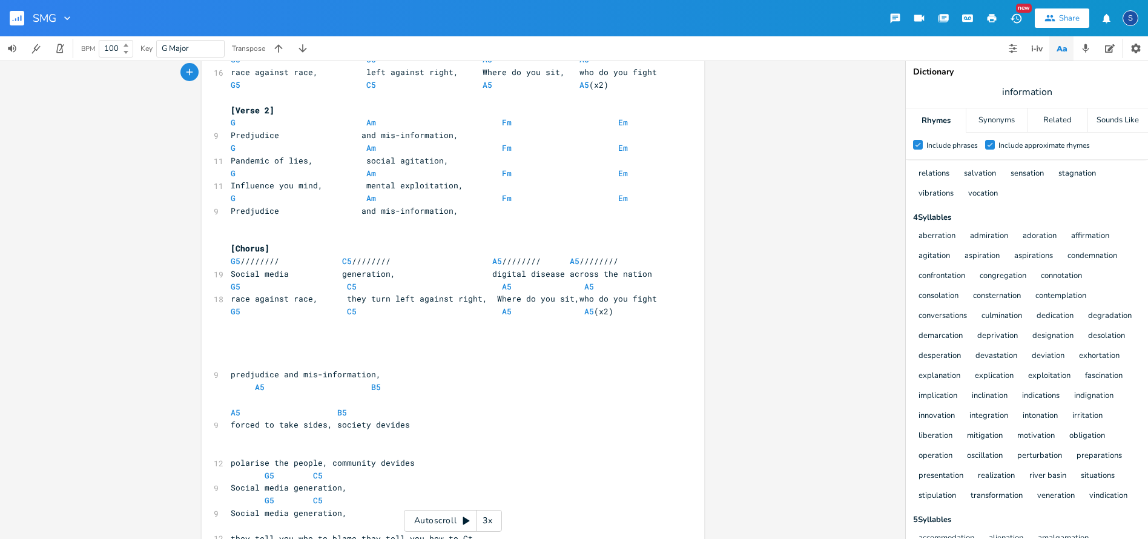
scroll to position [326, 0]
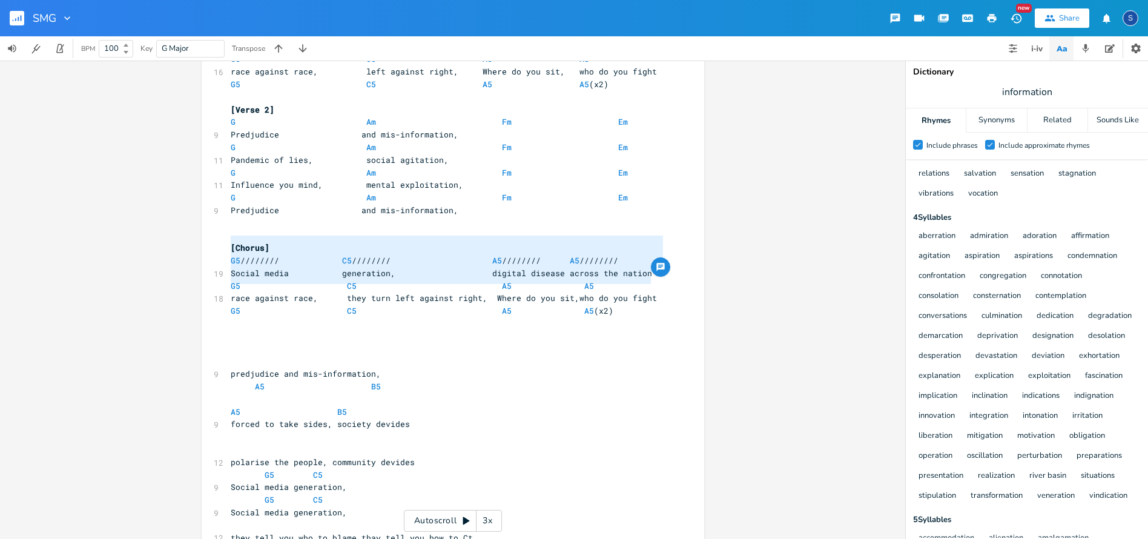
type textarea "G5 //////// C5 //////// A5 //////// A5 //////// Social media generation, digita…"
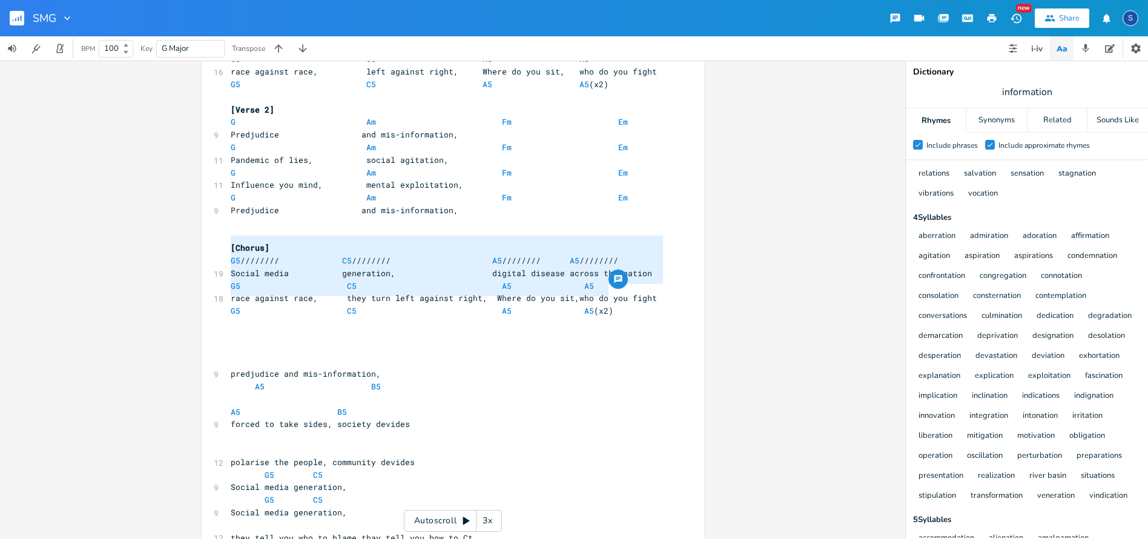
drag, startPoint x: 226, startPoint y: 241, endPoint x: 670, endPoint y: 285, distance: 446.6
click at [670, 285] on div "x 3 "1 2 3 4" and straight in....... ​ [Chorus] G5 //////// C5 //////// A5 ////…" at bounding box center [462, 254] width 468 height 987
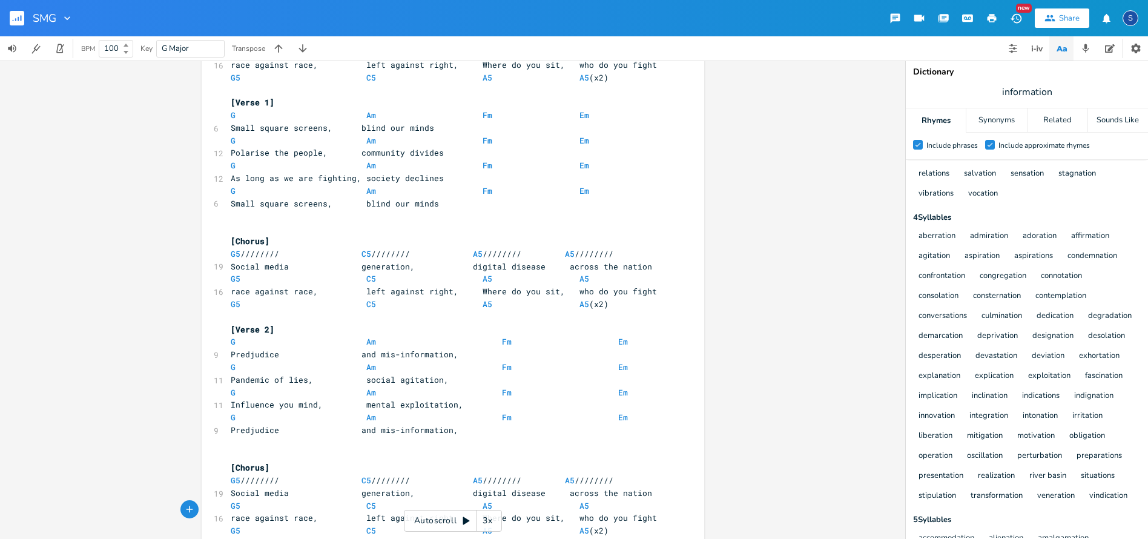
scroll to position [103, 0]
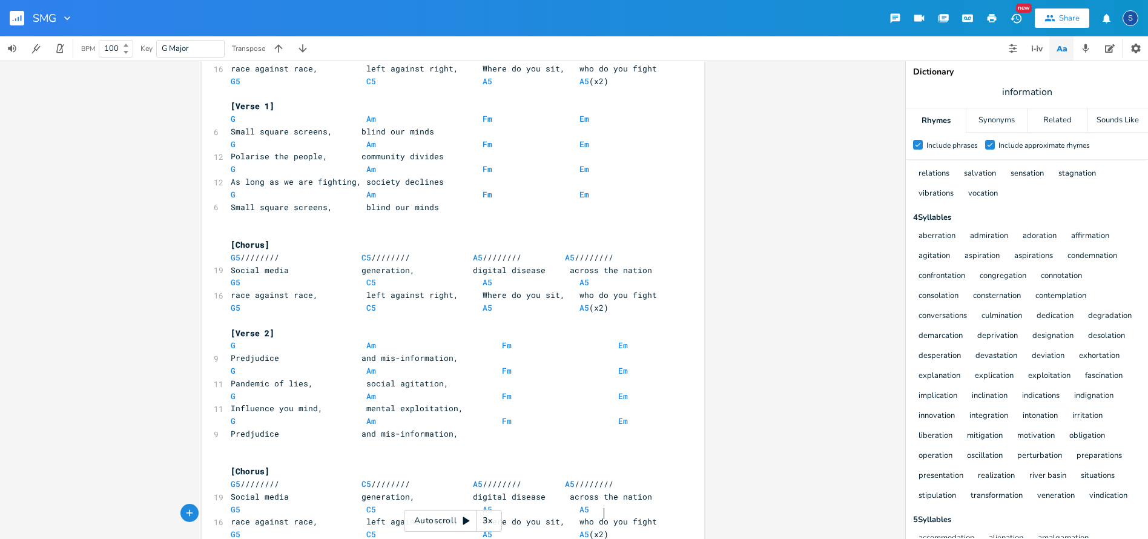
click at [386, 339] on span at bounding box center [395, 345] width 19 height 13
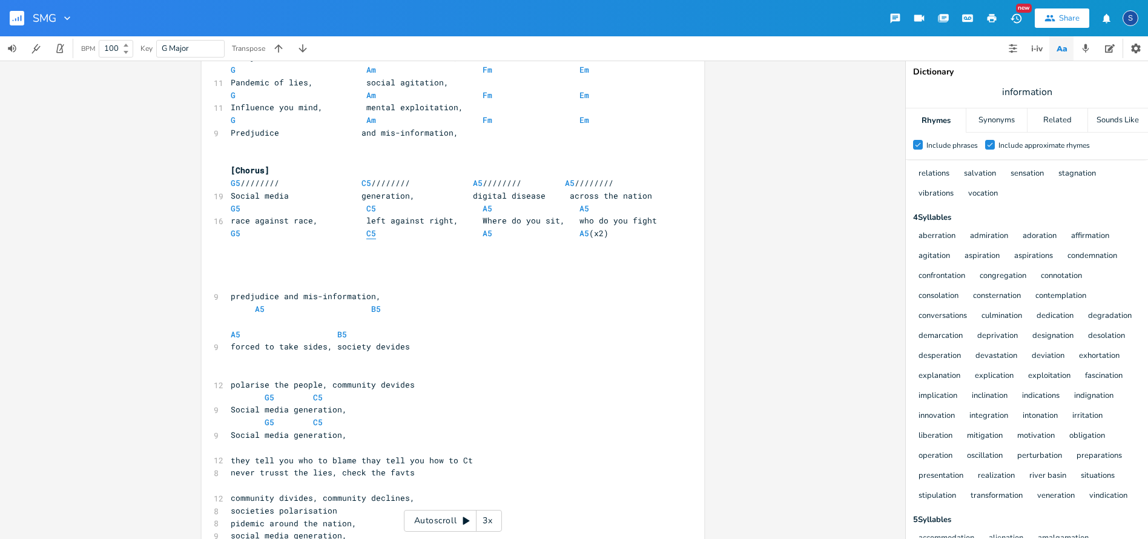
scroll to position [402, 0]
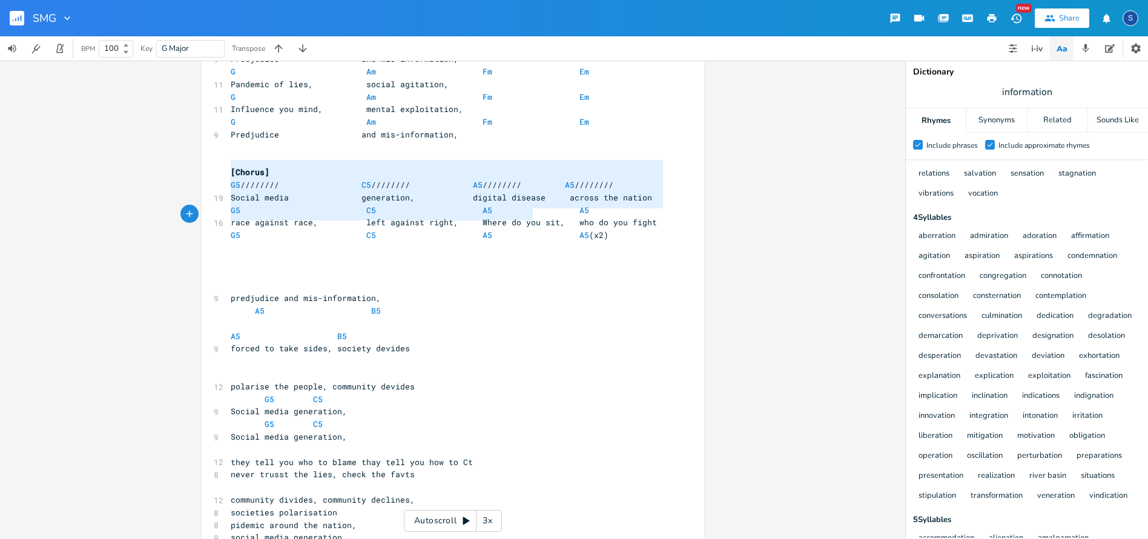
type textarea "G5 //////// C5 //////// A5 //////// A5 //////// Social media generation, digita…"
drag, startPoint x: 231, startPoint y: 165, endPoint x: 641, endPoint y: 217, distance: 413.9
click at [641, 217] on div "3 "1 2 3 4" and straight in....... ​ [Chorus] G5 //////// C5 //////// A5 //////…" at bounding box center [446, 179] width 437 height 982
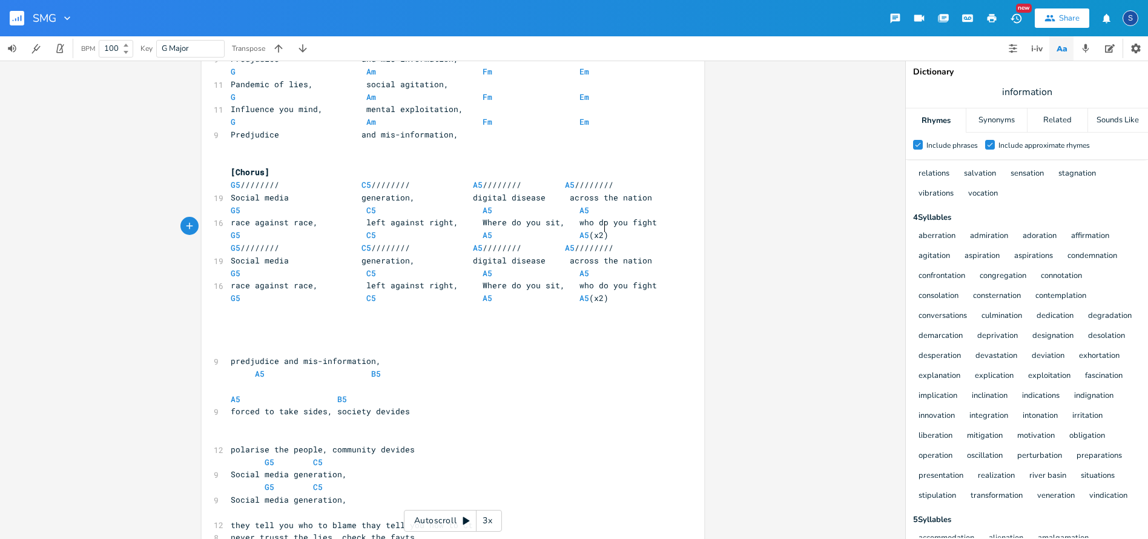
scroll to position [400, 0]
type textarea "[Chorus]"
drag, startPoint x: 230, startPoint y: 154, endPoint x: 272, endPoint y: 156, distance: 42.4
click at [272, 168] on pre "[Chorus]" at bounding box center [446, 174] width 437 height 13
click at [228, 243] on pre "G5 //////// C5 //////// A5 //////// A5 ////////" at bounding box center [446, 249] width 437 height 13
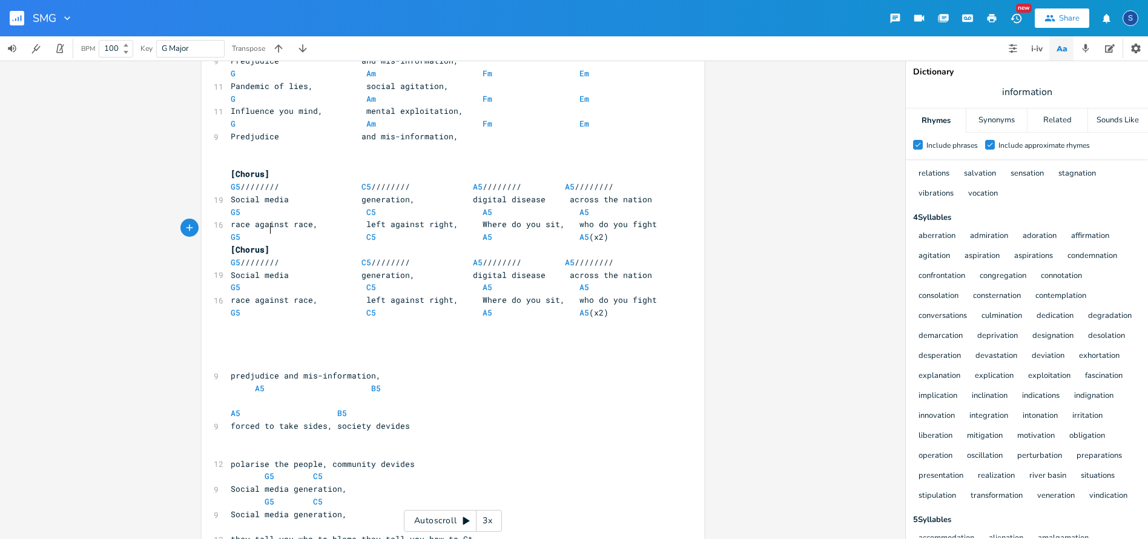
scroll to position [429, 0]
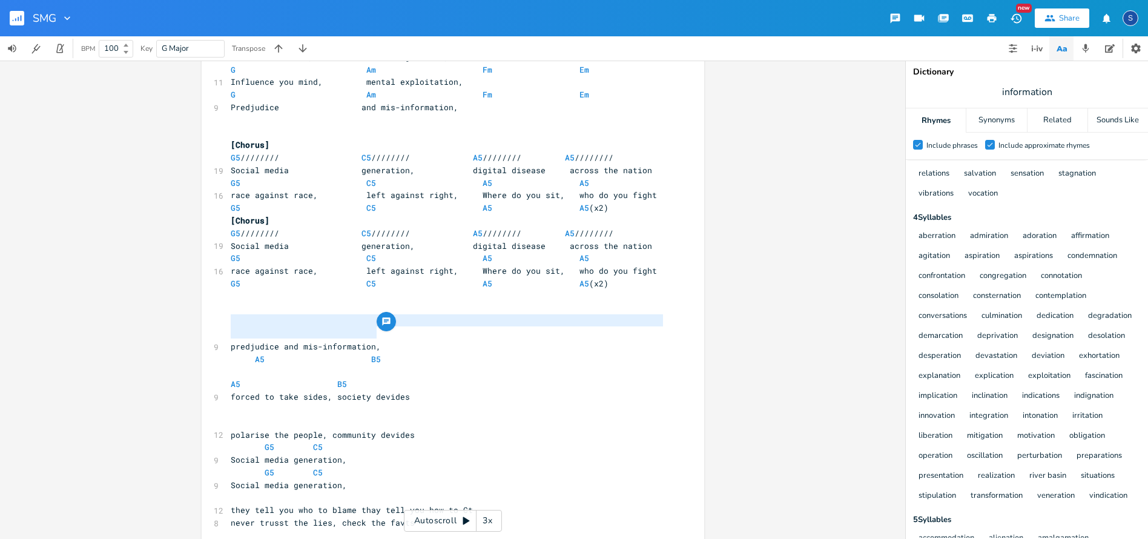
drag, startPoint x: 227, startPoint y: 318, endPoint x: 386, endPoint y: 332, distance: 159.3
click at [386, 332] on div "3 "1 2 3 4" and straight in....... ​ [Chorus] G5 //////// C5 //////// A5 //////…" at bounding box center [446, 189] width 437 height 1058
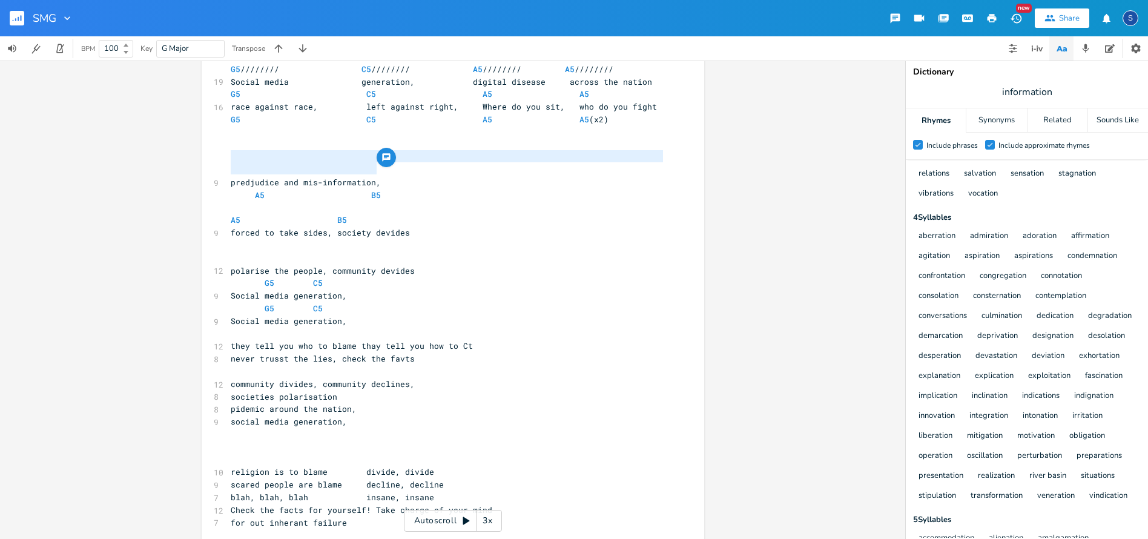
scroll to position [592, 0]
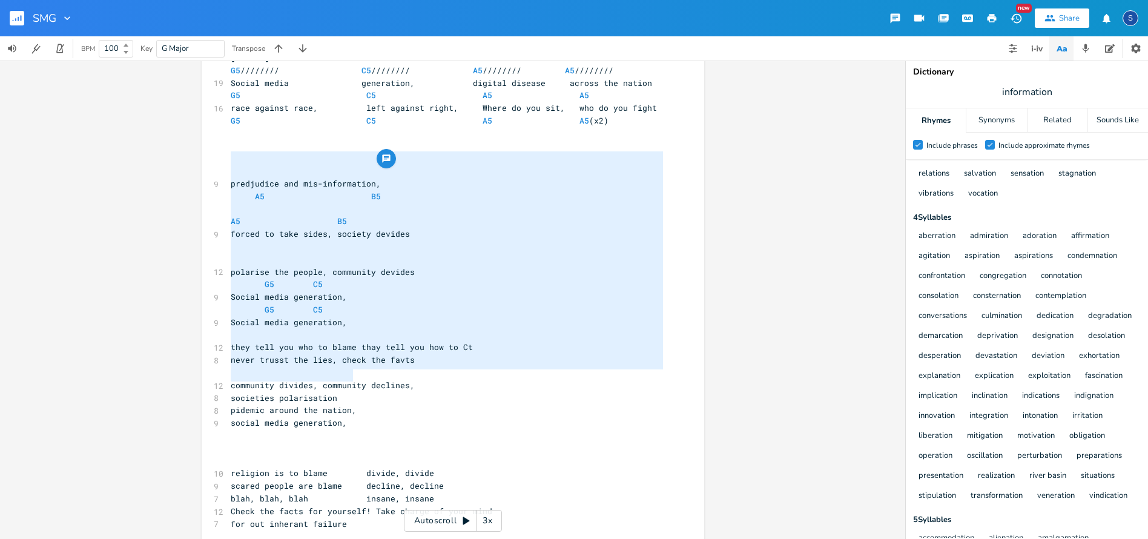
type textarea "predjudice and mis-information, A5 B5 A5 B5 forced to take sides, society devid…"
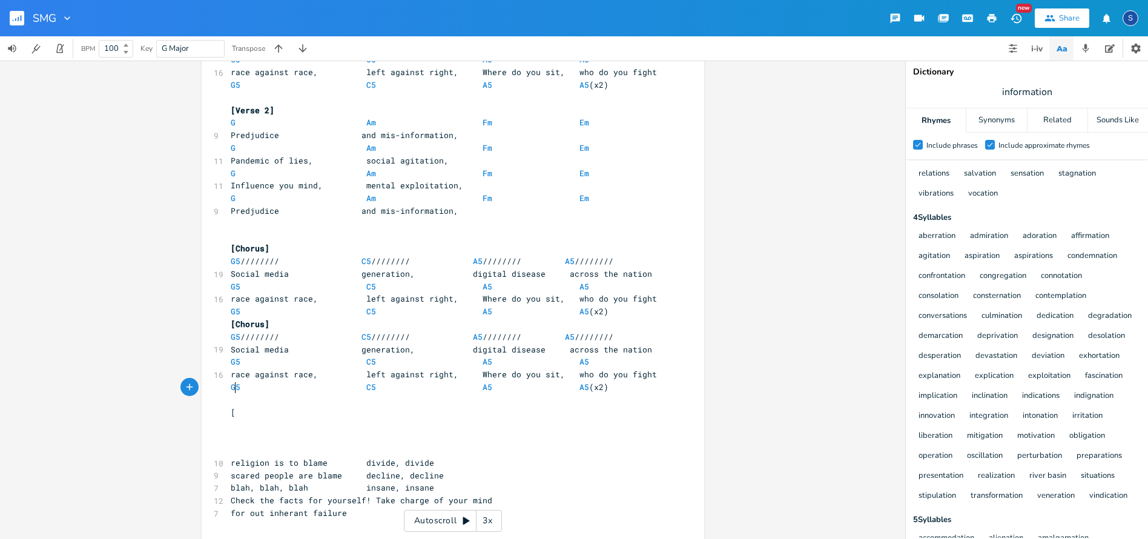
scroll to position [0, 2]
type textarea "[Outro["
type textarea "]"
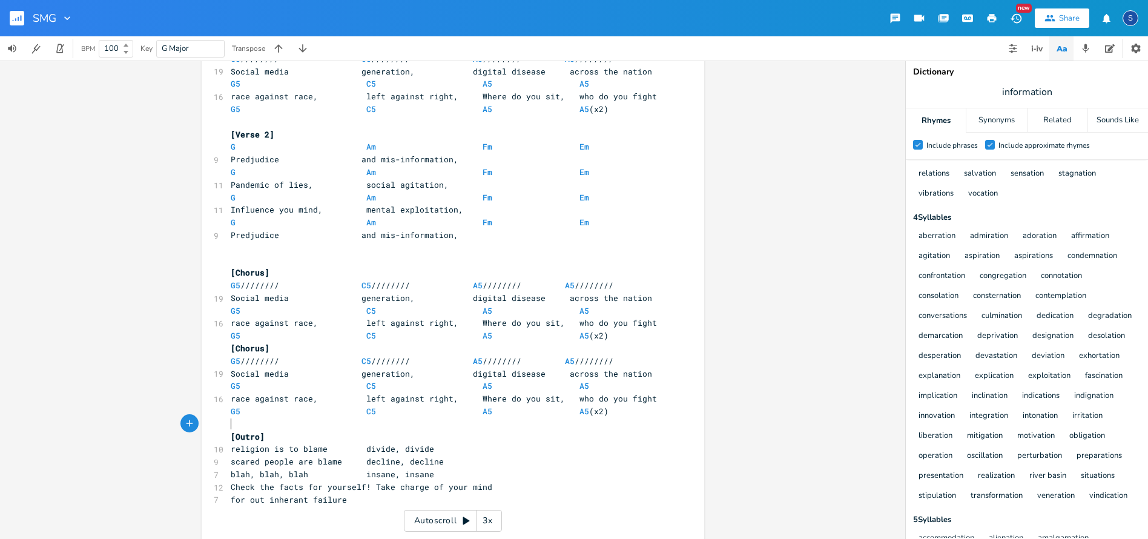
scroll to position [289, 0]
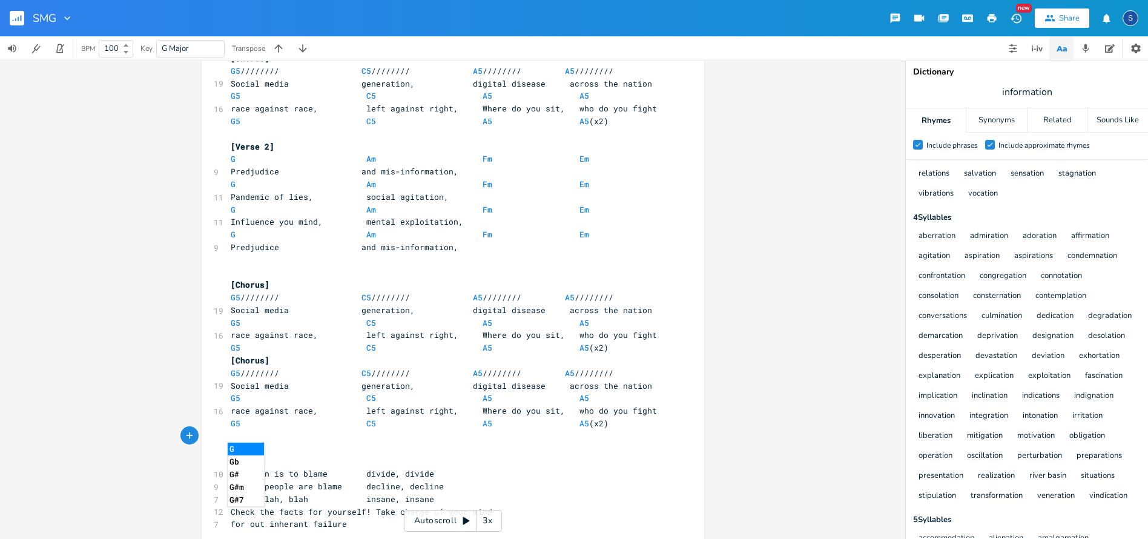
type textarea "G5"
type textarea "C5"
click at [430, 468] on pre "religion is to blame divide, divide" at bounding box center [446, 474] width 437 height 13
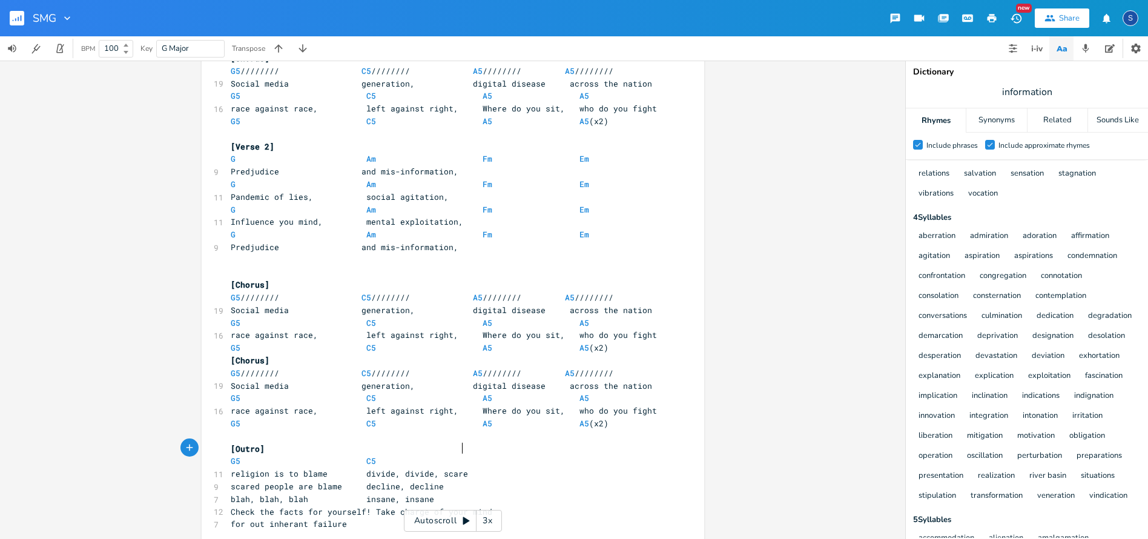
type textarea ", scared"
click at [235, 481] on span "scared people are blame decline, decline" at bounding box center [337, 486] width 213 height 11
type textarea "-"
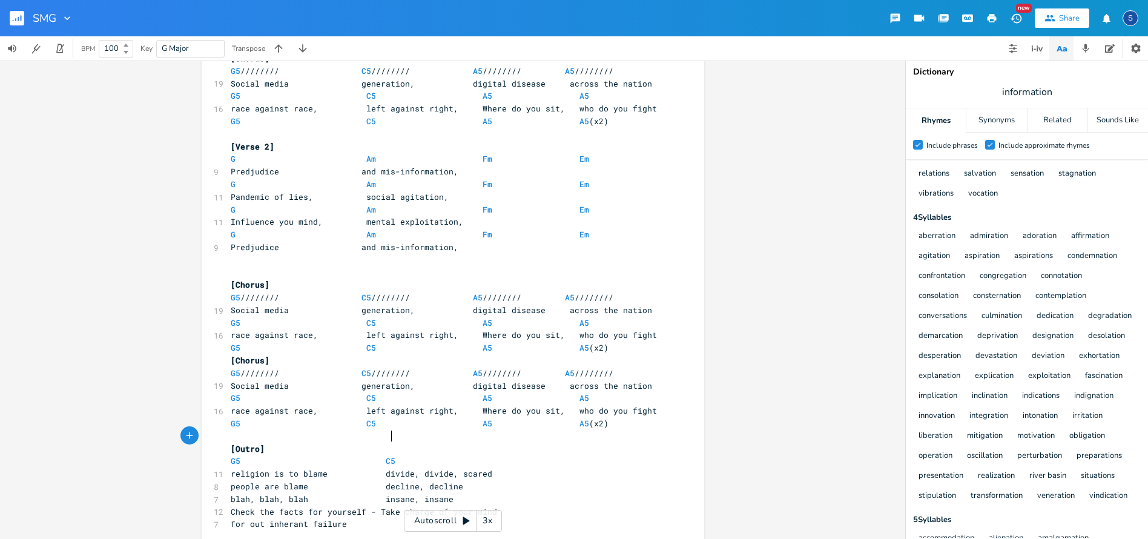
click at [418, 455] on pre "G5 C5" at bounding box center [446, 461] width 437 height 13
click at [410, 455] on pre "G5 C5" at bounding box center [446, 461] width 437 height 13
type textarea "(x4)"
type textarea "for out inherant failure"
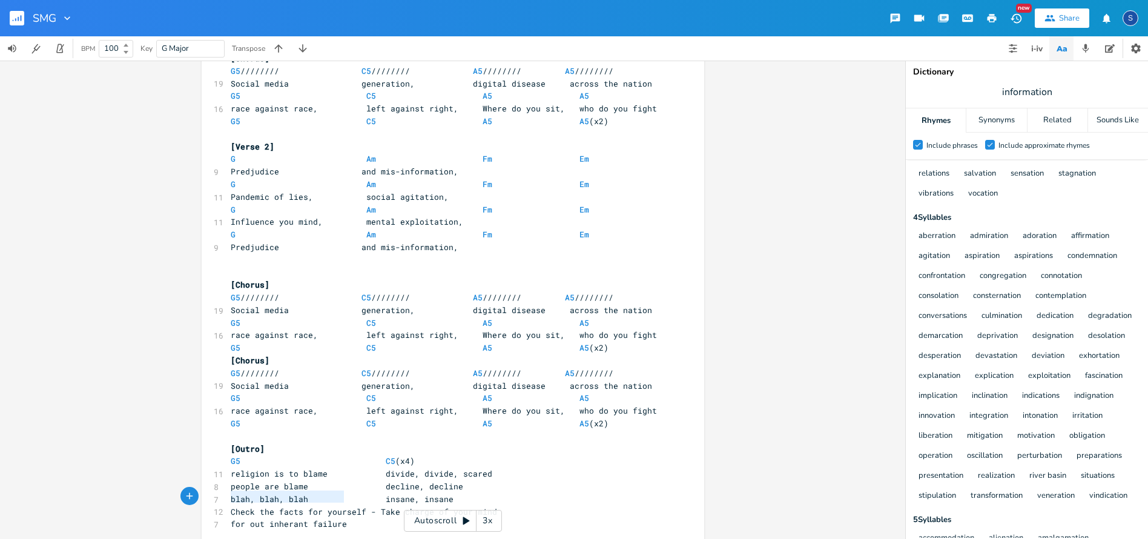
drag, startPoint x: 228, startPoint y: 495, endPoint x: 377, endPoint y: 495, distance: 149.0
click at [377, 518] on pre "for out inherant failure" at bounding box center [446, 524] width 437 height 13
type textarea "!!"
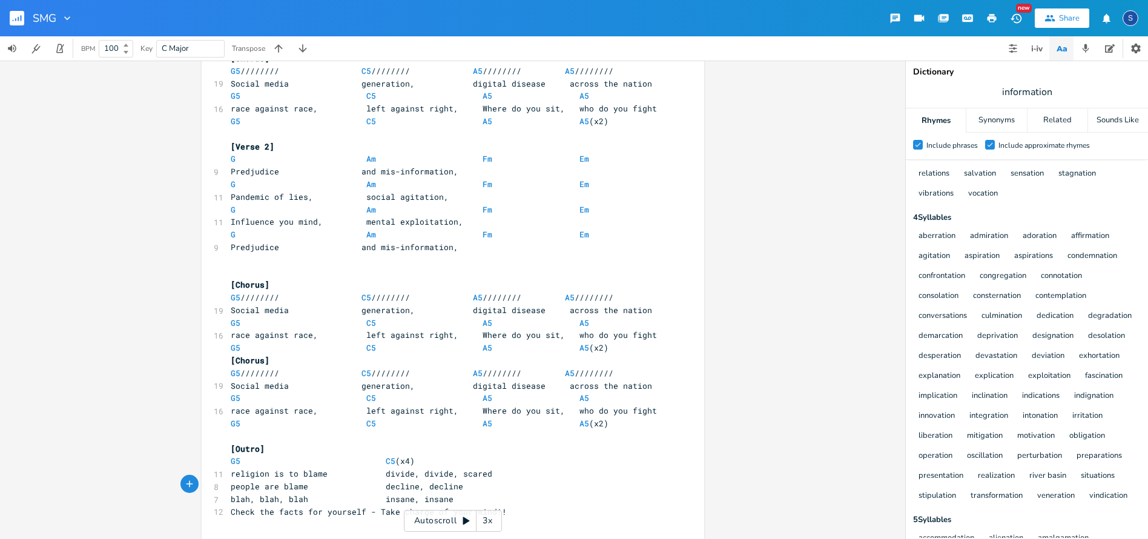
click at [479, 266] on pre "​" at bounding box center [446, 272] width 437 height 13
type textarea "////////"
click at [285, 277] on div "//////// x 3 "1 2 3 4" and straight in....... ​ [Chorus] G5 //////// C5 ///////…" at bounding box center [453, 169] width 503 height 782
type textarea "////////"
drag, startPoint x: 335, startPoint y: 279, endPoint x: 377, endPoint y: 280, distance: 41.2
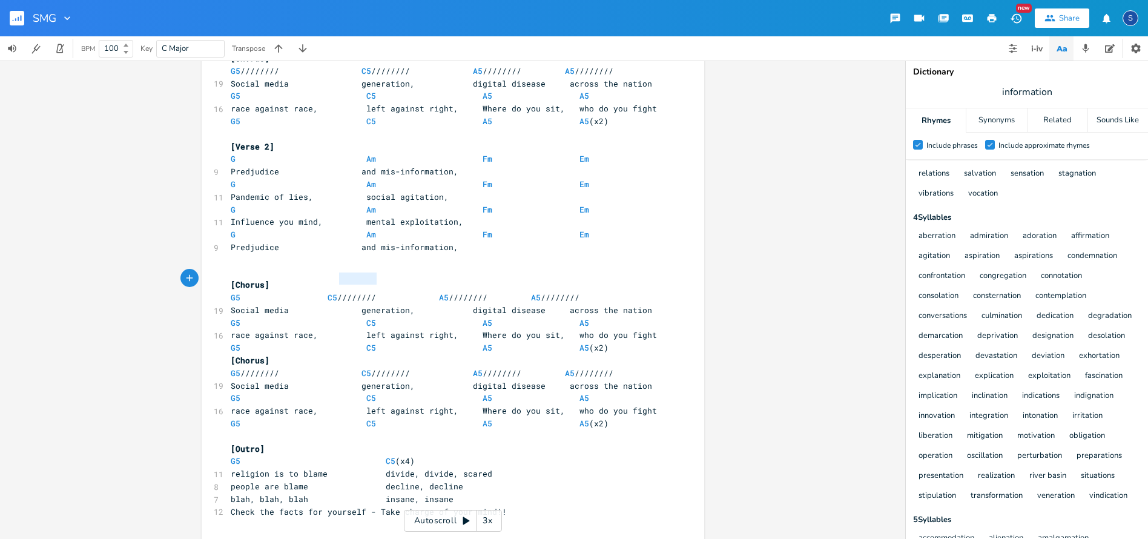
click at [377, 292] on span "G5 C5 //////// A5 //////// A5 ////////" at bounding box center [408, 297] width 354 height 11
type textarea "///////"
drag, startPoint x: 421, startPoint y: 280, endPoint x: 449, endPoint y: 280, distance: 27.3
click at [449, 292] on span "G5 C5 A5 //////// A5 ////////" at bounding box center [391, 297] width 320 height 11
type textarea "///////"
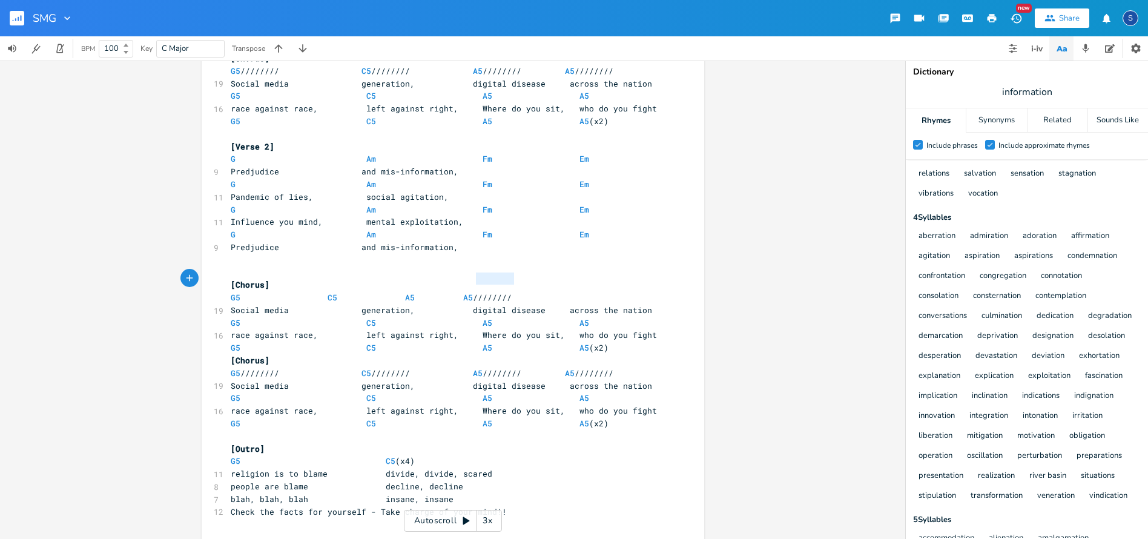
drag, startPoint x: 474, startPoint y: 279, endPoint x: 509, endPoint y: 279, distance: 35.1
click at [509, 292] on span "G5 C5 A5 A5 ////////" at bounding box center [374, 297] width 286 height 11
click at [250, 291] on span at bounding box center [259, 297] width 19 height 13
type textarea "G5 C5 A5 A5"
drag, startPoint x: 226, startPoint y: 278, endPoint x: 595, endPoint y: 280, distance: 368.8
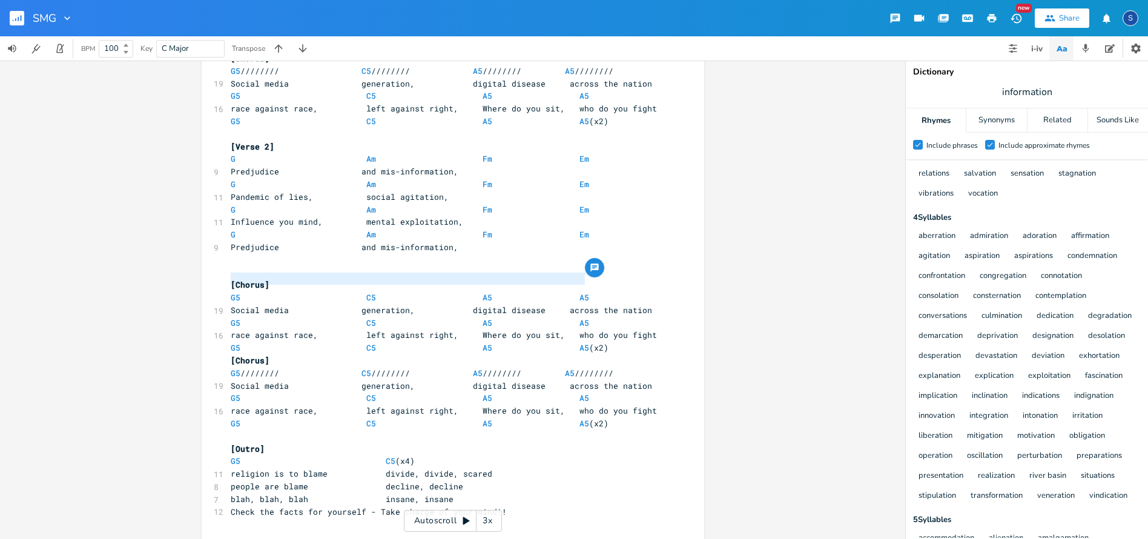
click at [595, 291] on pre "G5 C5 A5 A5" at bounding box center [446, 297] width 437 height 13
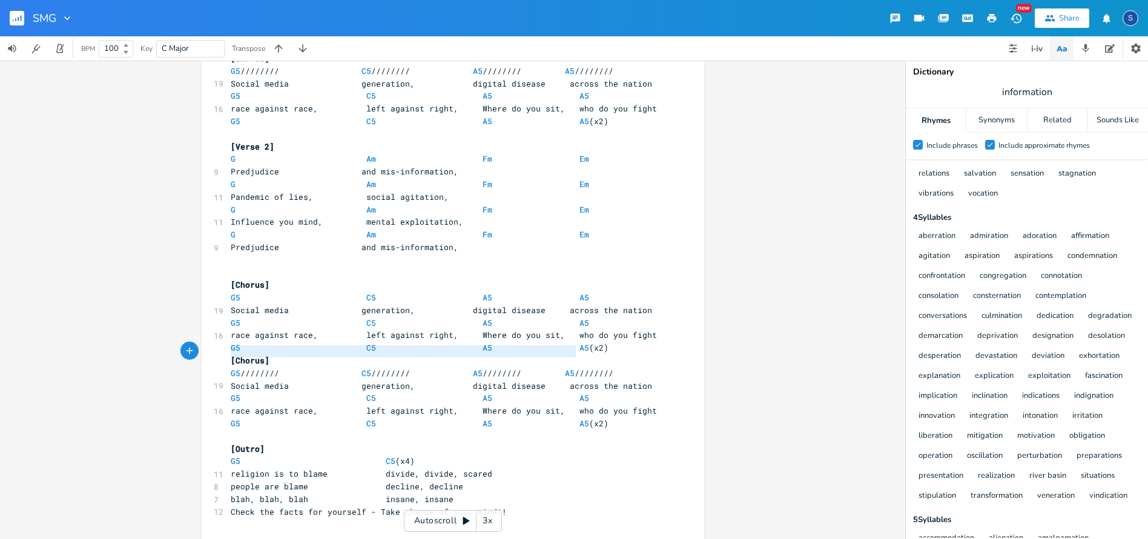
type textarea "G5 //////// C5 //////// A5 //////// A5 ////////"
drag, startPoint x: 228, startPoint y: 350, endPoint x: 634, endPoint y: 346, distance: 405.8
click at [634, 346] on div "G5 //////// C5 //////// A5 //////// A5 //////// x 3 "1 2 3 4" and straight in..…" at bounding box center [453, 169] width 503 height 782
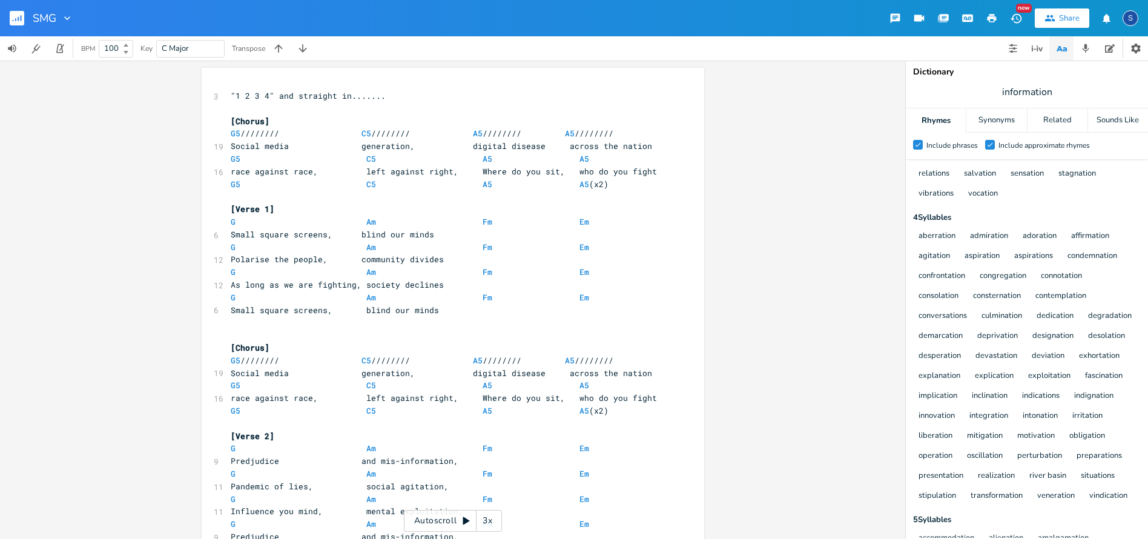
scroll to position [0, 0]
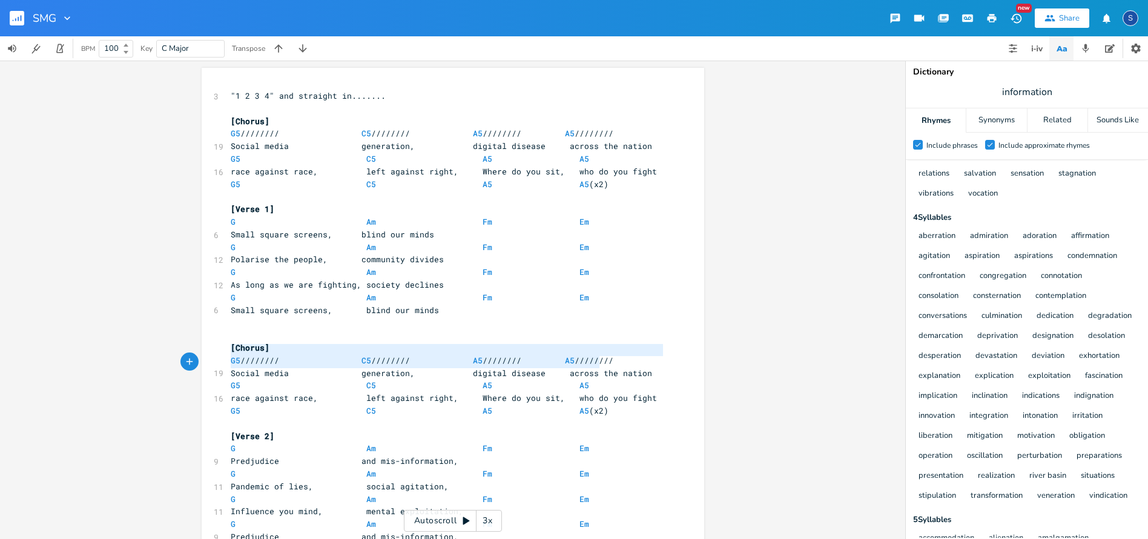
type textarea "G5 //////// C5 //////// A5 //////// A5 ////////"
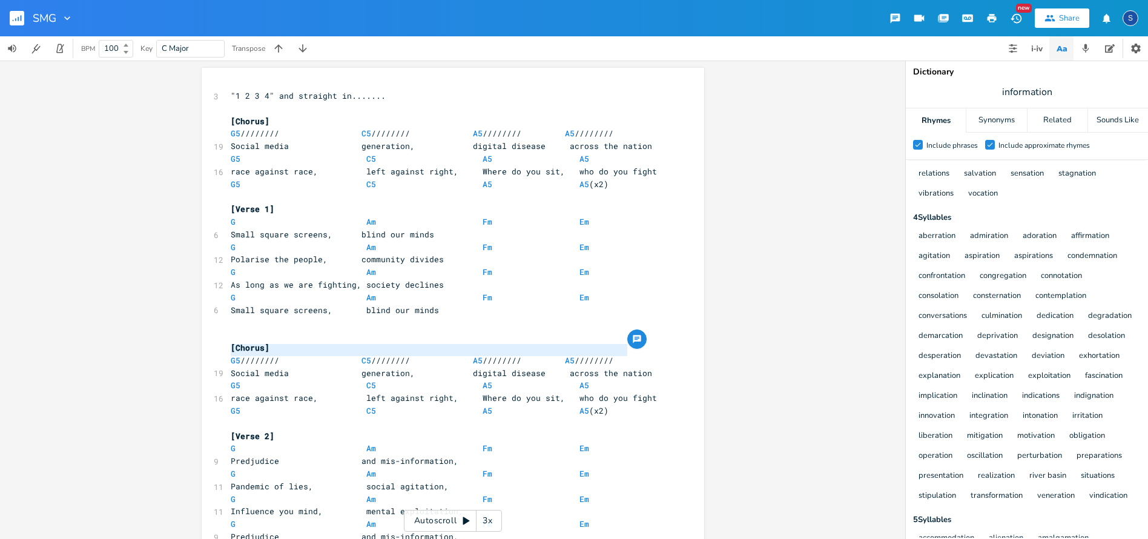
drag, startPoint x: 226, startPoint y: 349, endPoint x: 626, endPoint y: 348, distance: 400.3
click at [626, 348] on div "G5 //////// C5 //////// A5 //////// A5 //////// x 3 "1 2 3 4" and straight in..…" at bounding box center [453, 459] width 503 height 782
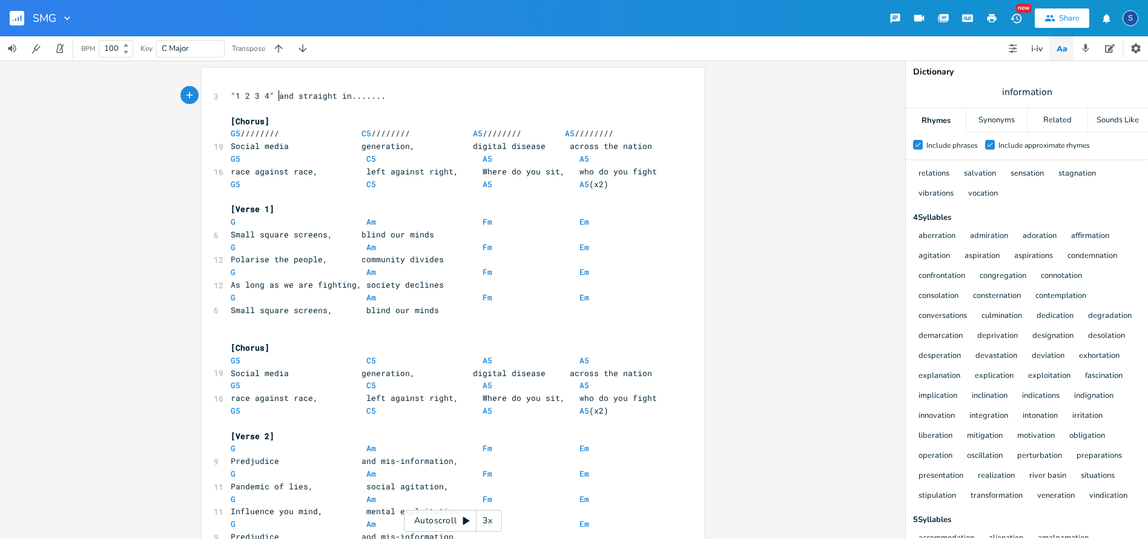
click at [272, 94] on span ""1 2 3 4" and straight in......." at bounding box center [308, 95] width 155 height 11
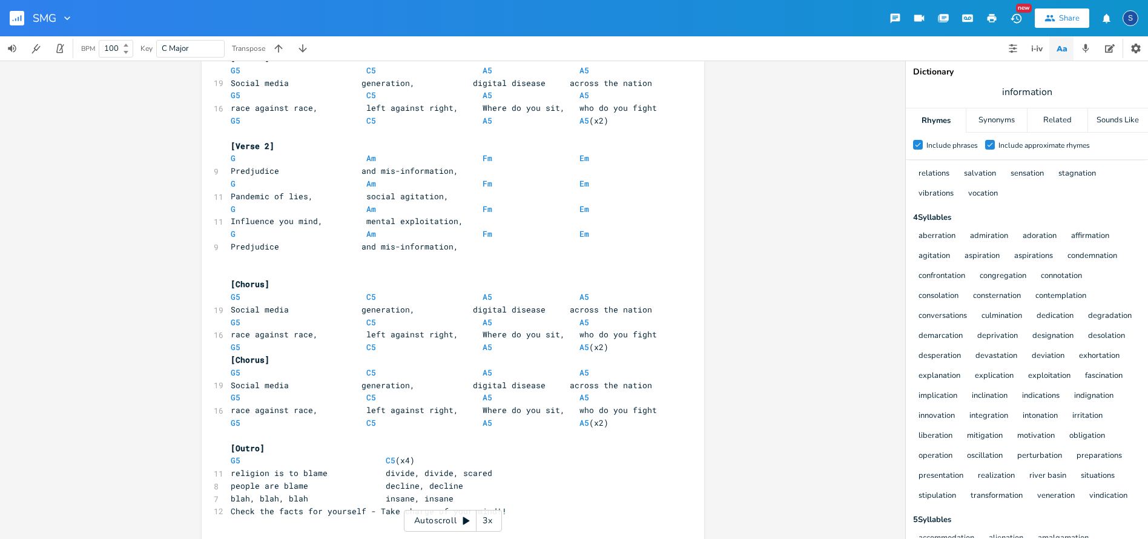
scroll to position [289, 0]
type textarea "[PERSON_NAME]:"
drag, startPoint x: 1057, startPoint y: 91, endPoint x: 982, endPoint y: 87, distance: 74.6
click at [983, 88] on span "information" at bounding box center [1027, 92] width 242 height 22
type input "migrant"
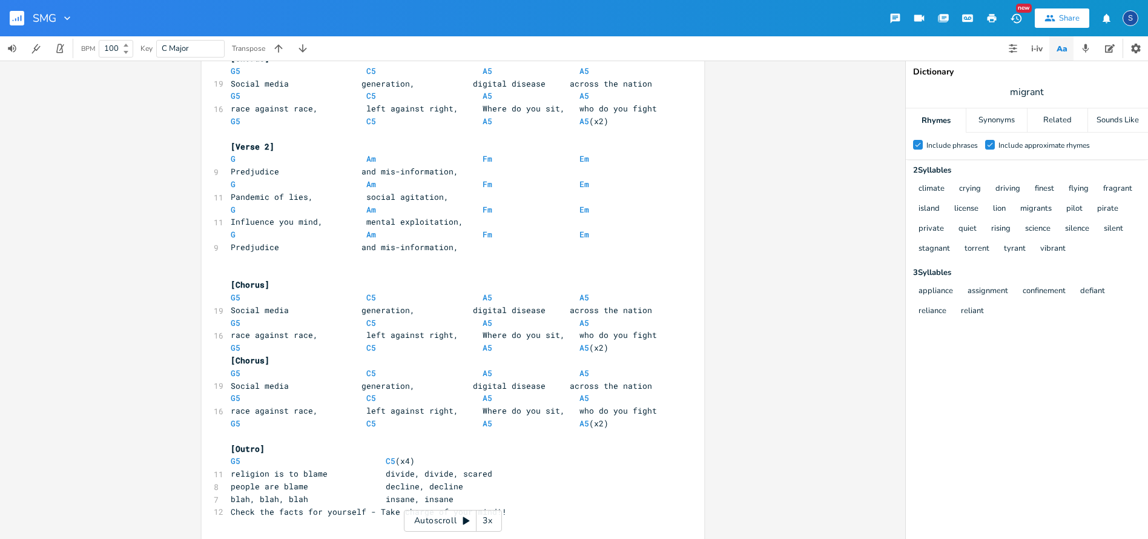
scroll to position [0, 0]
click at [1002, 120] on div "Synonyms" at bounding box center [997, 120] width 60 height 24
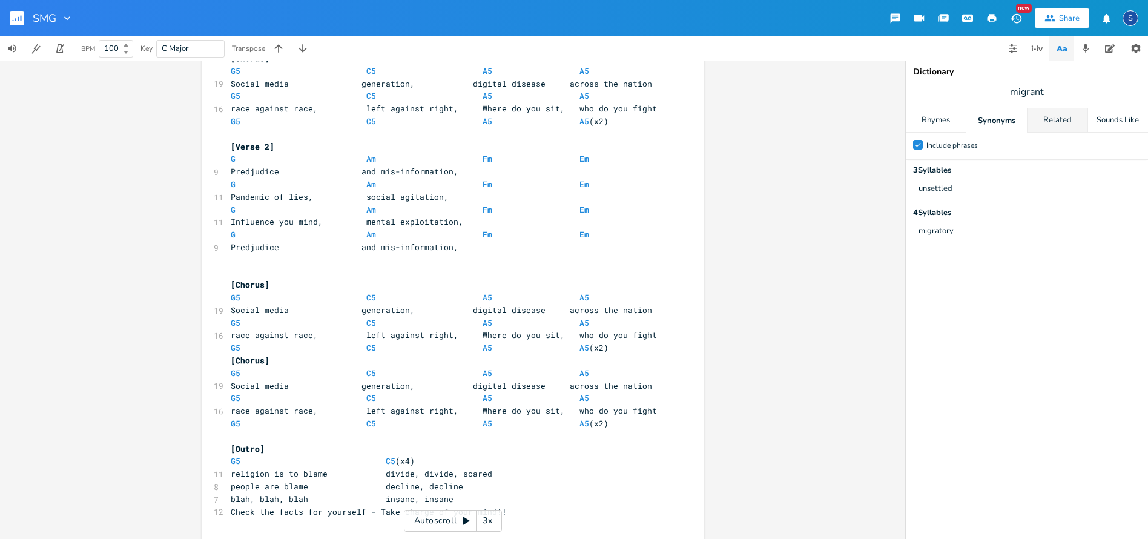
click at [1052, 121] on div "Related" at bounding box center [1058, 120] width 60 height 24
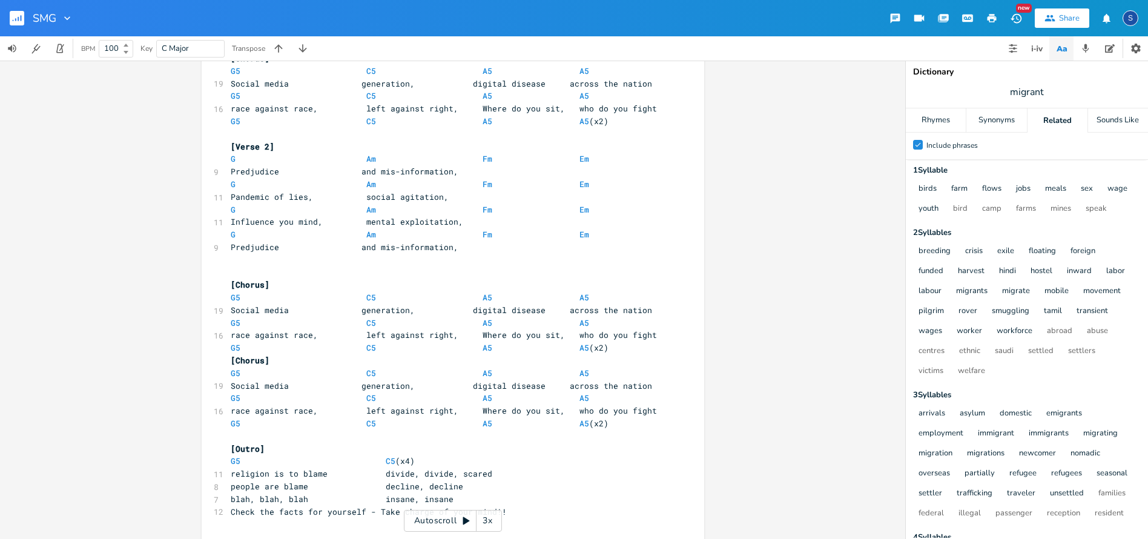
click at [1047, 92] on span "migrant" at bounding box center [1027, 92] width 242 height 22
type input "immigrant"
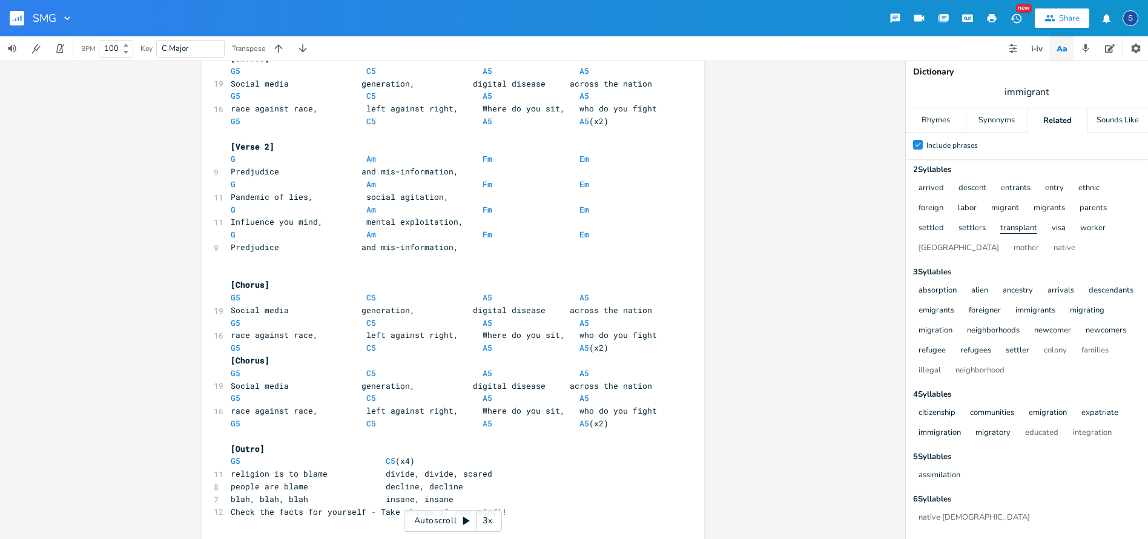
scroll to position [43, 0]
click at [242, 481] on span "people are blame decline, decline" at bounding box center [347, 486] width 233 height 11
type textarea "refugees"
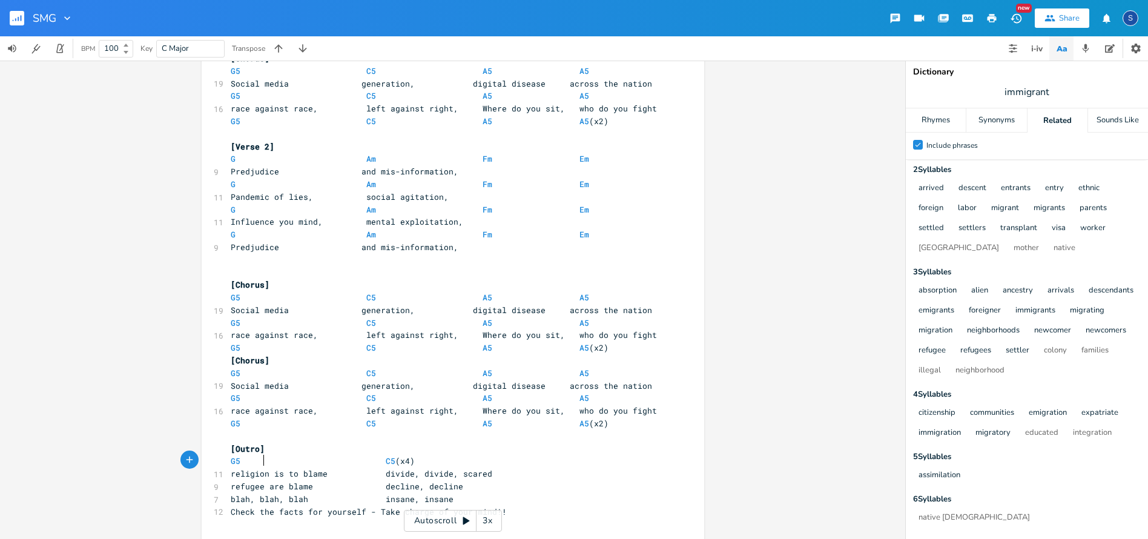
scroll to position [0, 26]
type textarea "scared"
drag, startPoint x: 449, startPoint y: 448, endPoint x: 485, endPoint y: 448, distance: 35.7
click at [485, 468] on pre "religion is to blame divide, divide, scared" at bounding box center [446, 474] width 437 height 13
drag, startPoint x: 162, startPoint y: 47, endPoint x: 170, endPoint y: 47, distance: 7.3
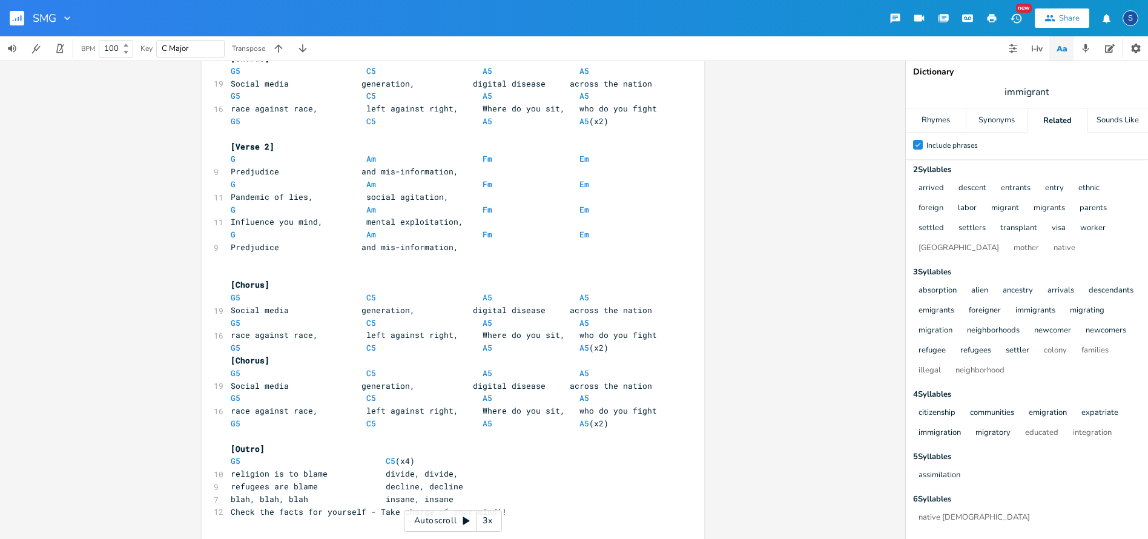
scroll to position [0, 1]
type input "G"
